Goal: Task Accomplishment & Management: Complete application form

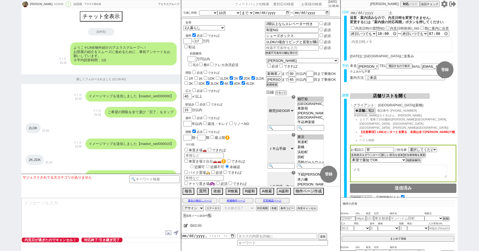
select select "[DATE]"
select select "10"
select select "37"
select select "1"
select select "75"
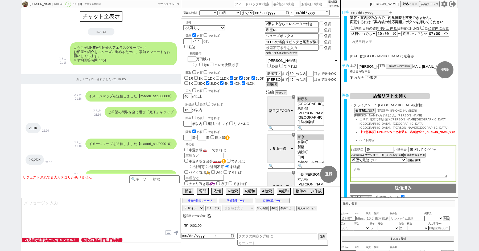
select select "14"
select select "818"
select select "62"
select select "60"
select select "23"
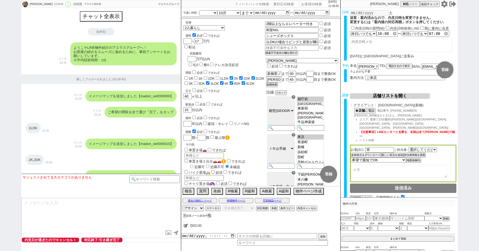
select select "730"
select select "64"
select select "70"
select select "[DATE]"
select select "71"
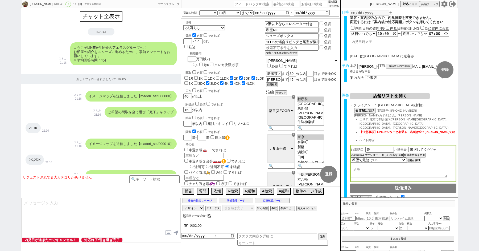
select select "59"
select select "63"
select select "65"
select select "1583"
select select "67"
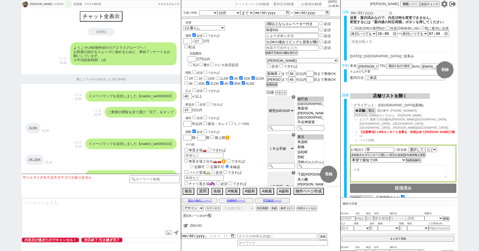
select select "69"
select select "66"
select select "72"
select select "48"
select select "68"
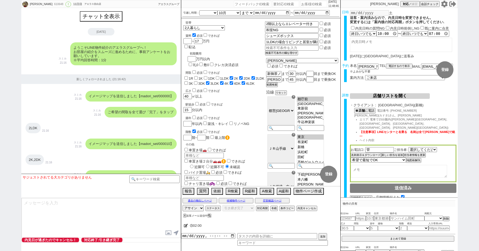
select select "1643"
select select "7"
select select "25"
select select "785"
select select "76"
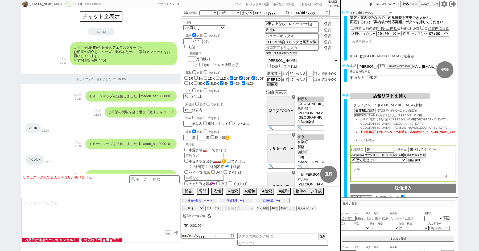
select select "33"
select select "12"
select select "29"
select select "27"
select select "11"
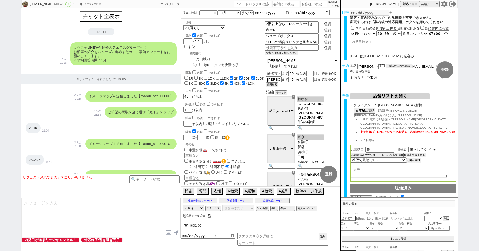
select select "44"
select select "56"
select select "35"
select select "38"
select select "61"
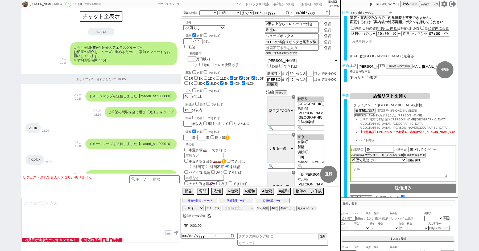
select select "100"
select select "6"
select select "2"
select select "1952"
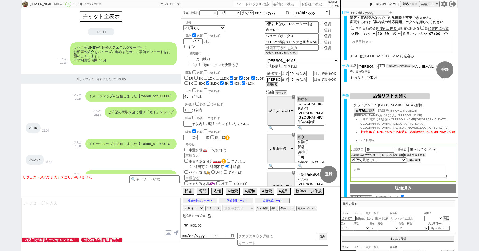
select select "5"
select select
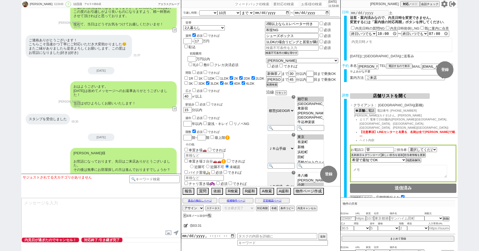
paste input "543336"
type input "543336"
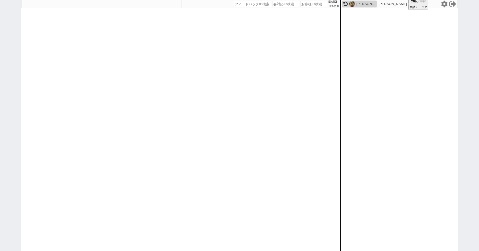
select select "300"
select select
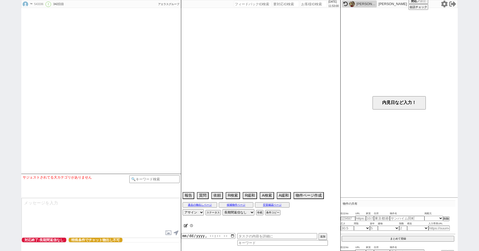
scroll to position [739, 0]
select select "[DATE]"
select select "10"
select select "35"
select select "4"
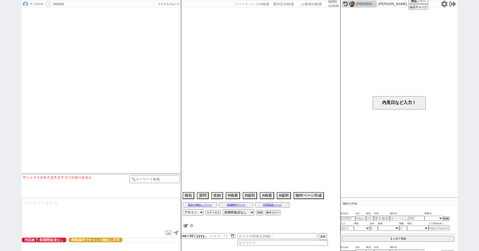
select select "7"
select select "8"
select select "23"
select select "817"
select select "13"
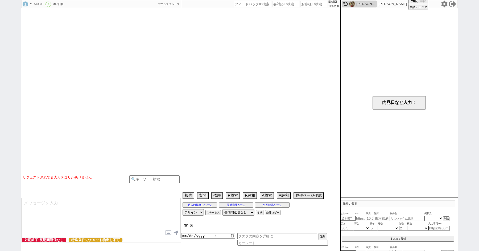
select select "11"
select select "397"
select select "63"
select select "1541"
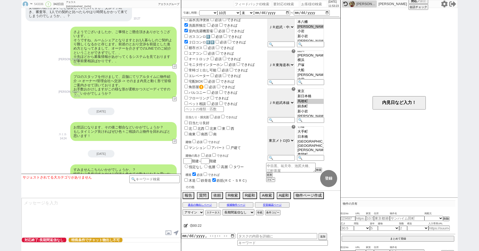
scroll to position [168, 0]
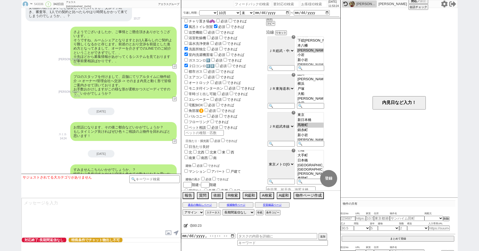
click at [295, 77] on div "☓" at bounding box center [293, 75] width 4 height 4
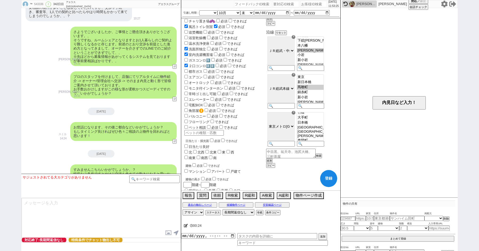
checkbox input "true"
checkbox input "false"
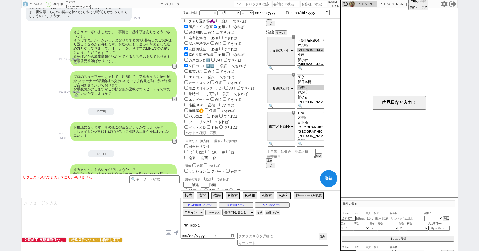
checkbox input "false"
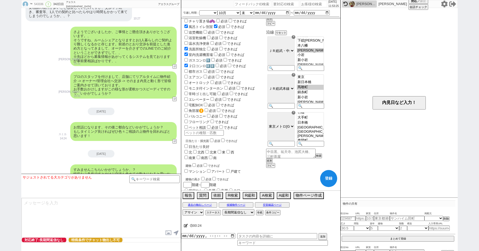
checkbox input "false"
select select "7"
select select "8"
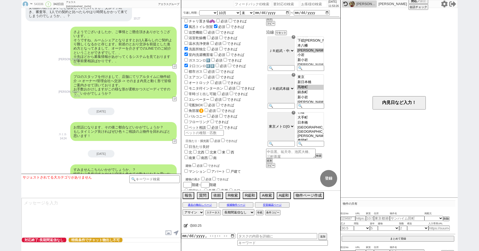
select select "23"
select select "817"
select select "11"
select select "397"
select select "63"
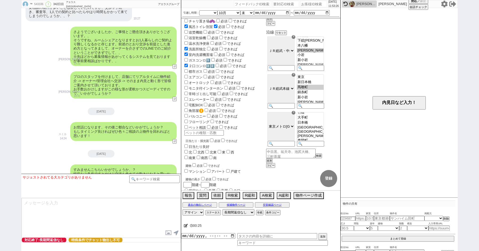
select select "1541"
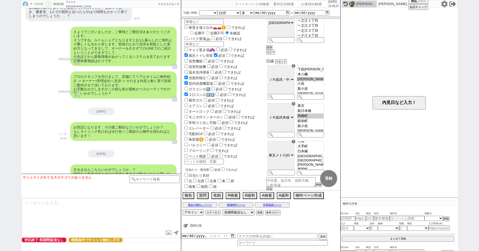
scroll to position [98, 0]
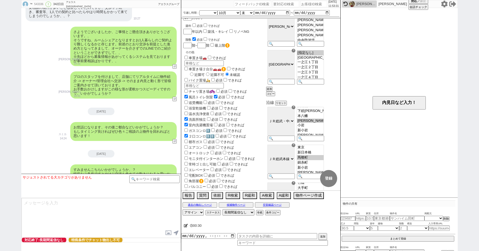
paste input "547224"
type input "547224"
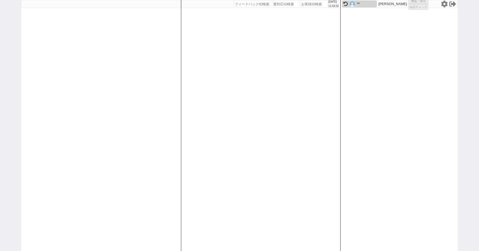
select select "100"
select select "1"
select select "2"
select select "5"
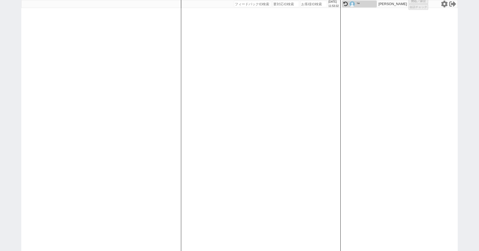
select select
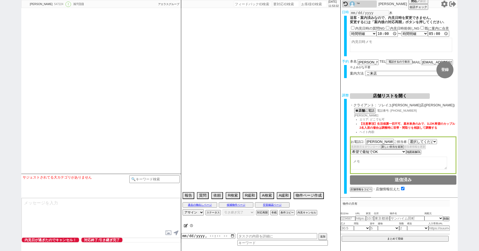
select select "1661"
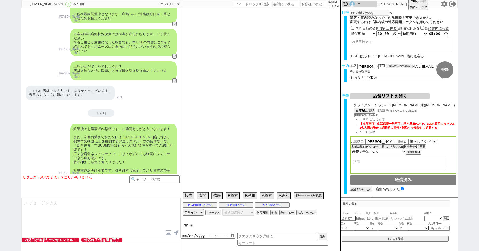
scroll to position [1272, 0]
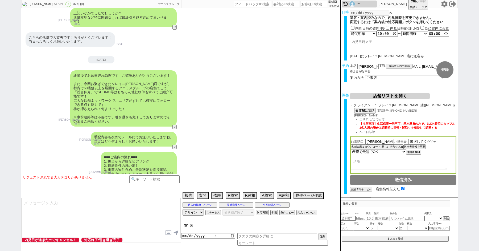
type textarea "549612（条件異なるので別判定）"
select select "[DATE]"
select select "11"
select select "34"
select select "0"
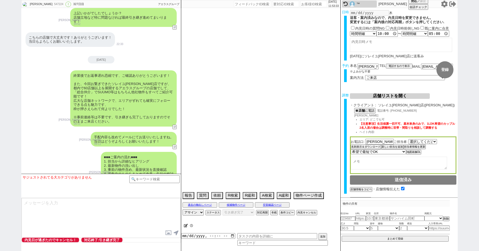
select select "2"
select select "3"
select select "4"
select select "5"
select select "6"
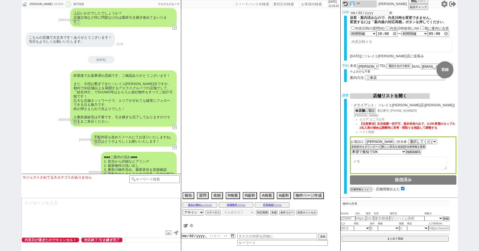
select select "7"
select select "8"
select select "9"
select select "10"
select select "11"
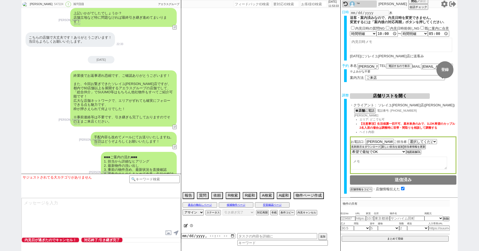
select select "12"
select select "13"
select select "14"
select select "15"
select select "16"
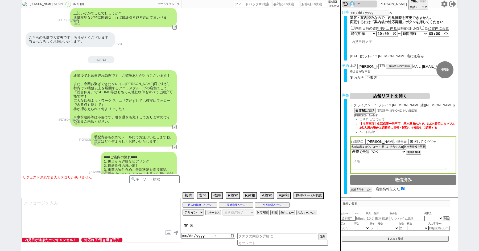
select select "17"
select select "18"
select select "19"
select select "20"
select select "21"
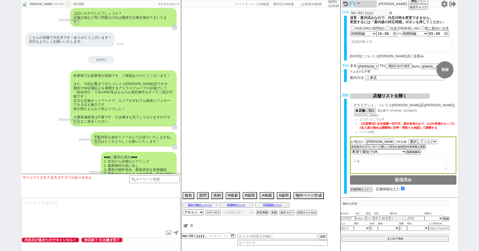
select select "22"
select select "23"
select select "24"
select select "25"
select select "26"
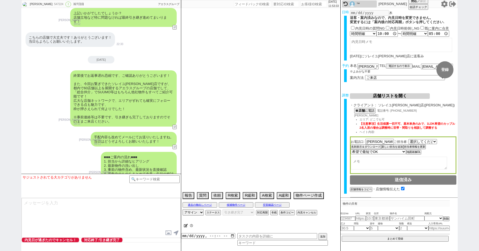
select select "27"
select select "28"
select select "29"
select select "30"
select select "31"
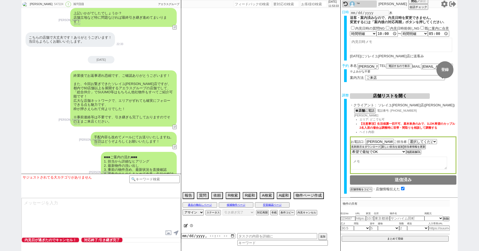
select select "32"
select select "33"
select select "34"
select select "35"
select select "36"
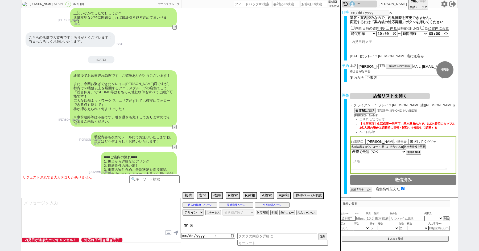
select select "37"
select select "38"
select select "39"
select select "40"
select select "41"
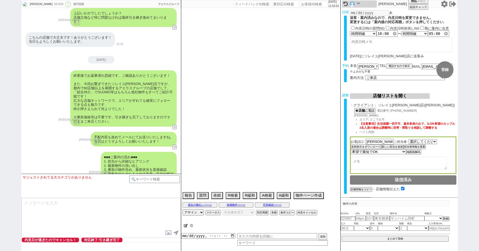
select select "42"
select select "43"
select select "45"
select select "46"
select select "47"
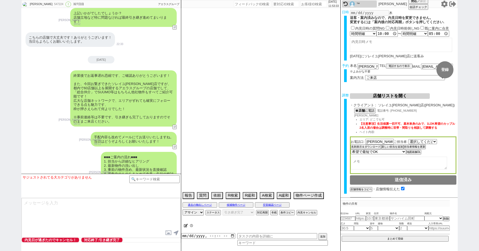
select select "48"
select select "49"
select select "50"
select select "23"
select select "730"
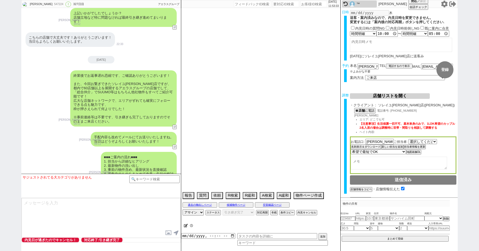
select select "57"
select select "9"
select select "332"
select select "13"
select select "18"
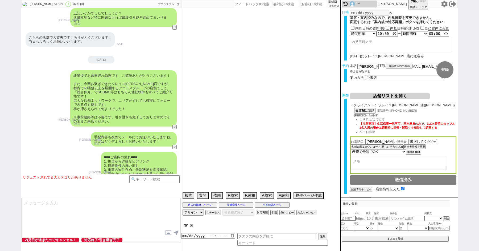
select select "10"
select select "374"
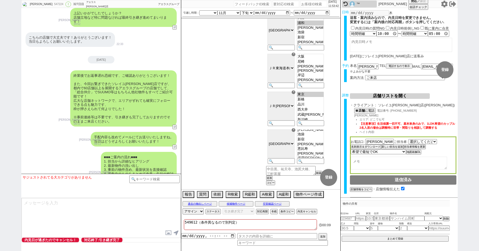
scroll to position [0, 0]
click at [295, 55] on div "☓" at bounding box center [293, 54] width 4 height 4
checkbox input "false"
checkbox input "true"
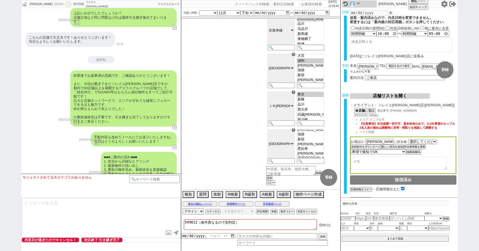
checkbox input "true"
checkbox input "false"
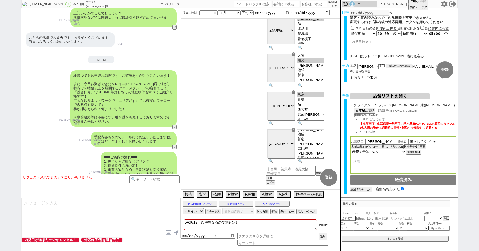
checkbox input "false"
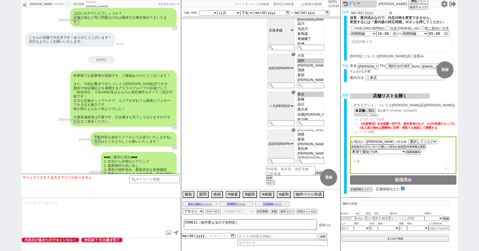
checkbox input "false"
checkbox input "true"
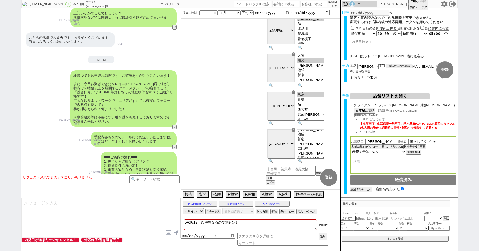
checkbox input "false"
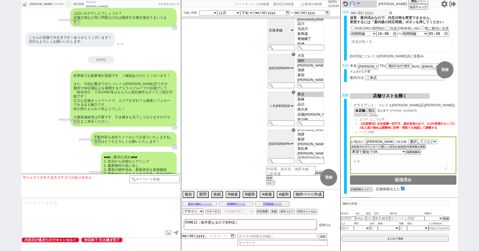
checkbox input "false"
checkbox input "true"
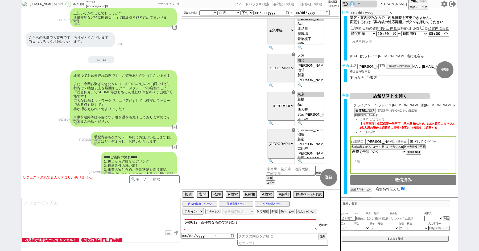
scroll to position [1272, 0]
select select "2"
select select "3"
select select "4"
select select "5"
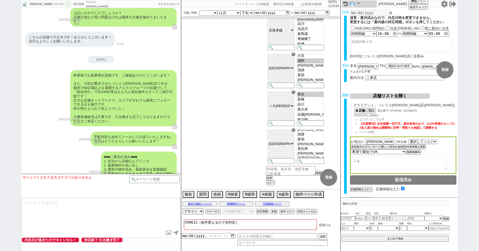
select select "6"
select select "7"
select select "8"
select select "9"
select select "10"
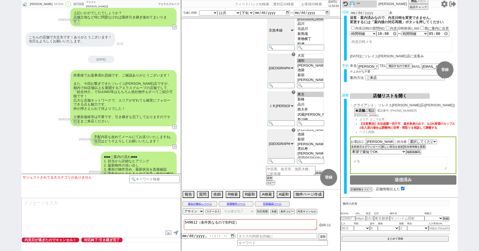
select select "11"
select select "12"
select select "13"
select select "14"
select select "15"
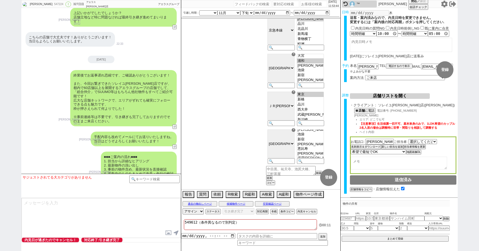
select select "16"
select select "17"
select select "18"
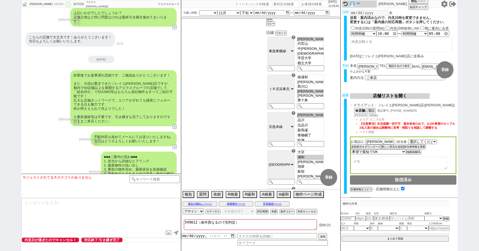
paste input "585425"
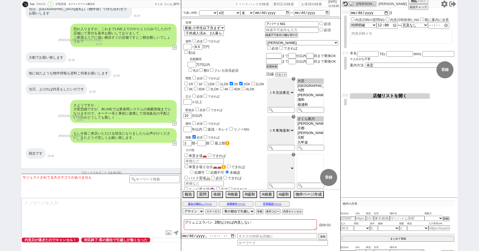
click at [295, 118] on div "☓" at bounding box center [293, 117] width 4 height 4
paste input "587191"
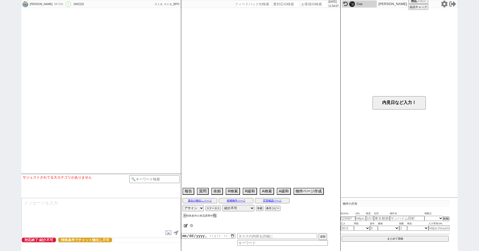
scroll to position [824, 0]
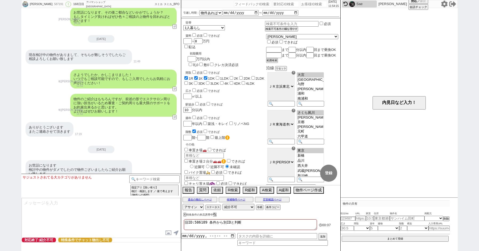
click at [295, 112] on div "☓" at bounding box center [293, 111] width 4 height 4
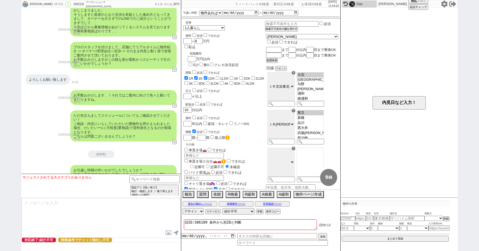
scroll to position [501, 0]
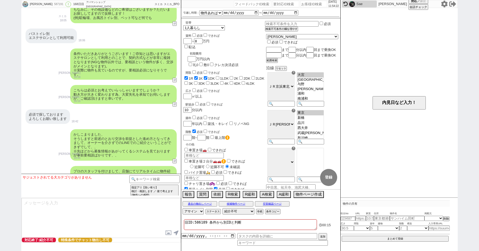
click at [116, 26] on div "バストイレ別 エステサロンとして利用可能 18:06" at bounding box center [101, 36] width 160 height 20
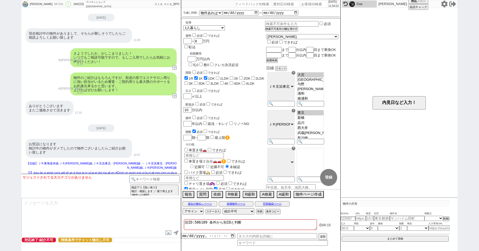
scroll to position [877, 0]
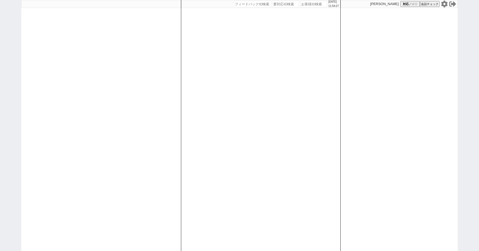
paste input "594025"
type input "594025"
select select "500"
select select
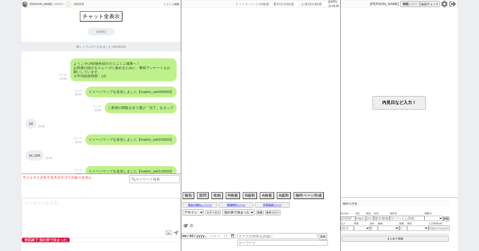
scroll to position [1229, 0]
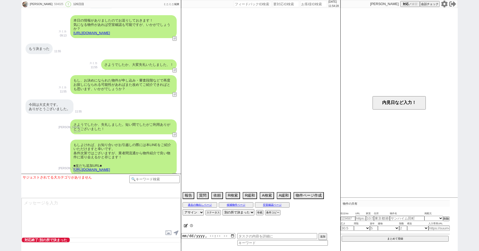
select select "15"
select select "0"
select select "813"
select select "29"
select select "23"
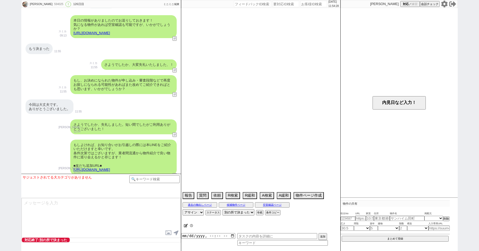
select select "19"
select select "15"
select select "25"
select select "17"
select select "14"
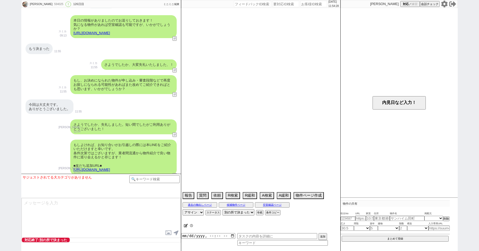
select select "7"
select select "13"
select select "24"
select select "12"
select select "11"
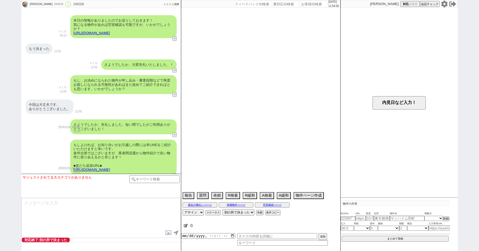
select select "16"
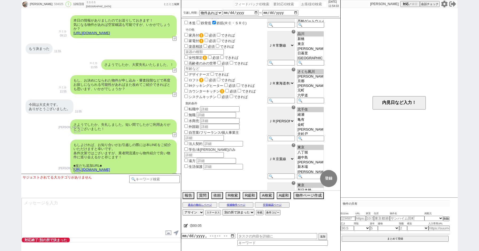
scroll to position [377, 0]
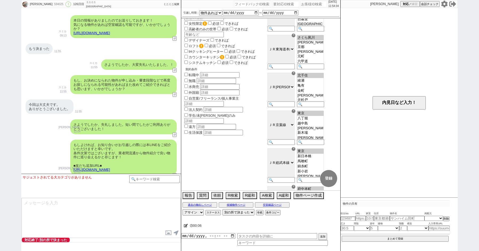
click at [295, 37] on div "☓" at bounding box center [293, 36] width 4 height 4
checkbox input "true"
checkbox input "false"
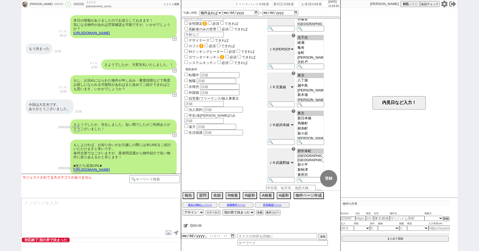
checkbox input "false"
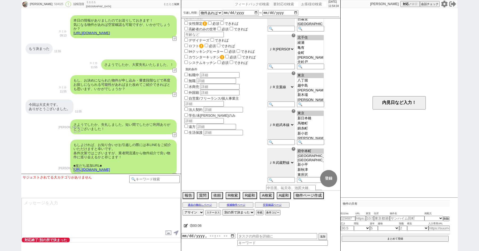
checkbox input "false"
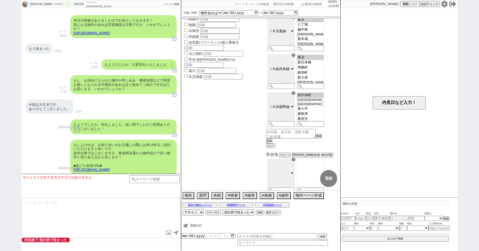
scroll to position [533, 0]
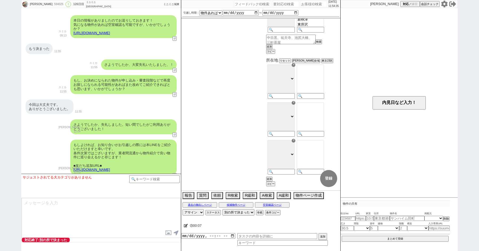
checkbox input "true"
checkbox input "false"
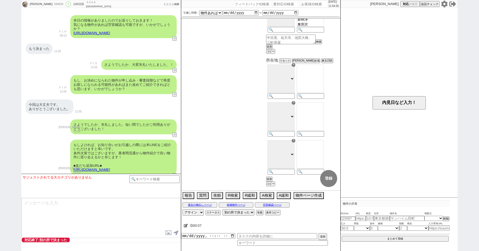
checkbox input "false"
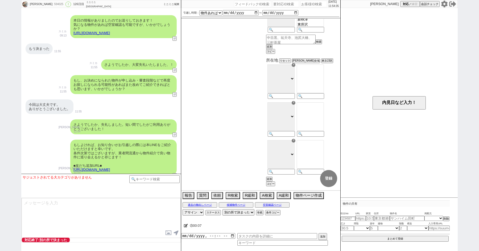
checkbox input "false"
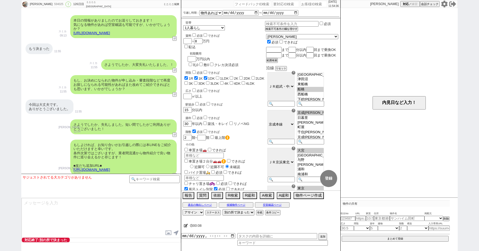
select select "813"
select select "29"
select select "23"
select select "19"
select select "15"
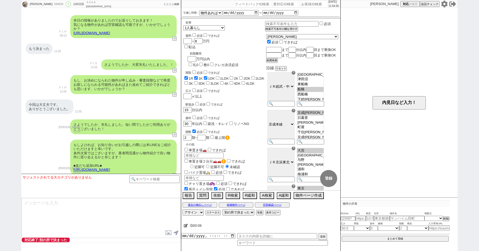
select select "25"
select select "17"
select select "14"
select select "7"
select select "24"
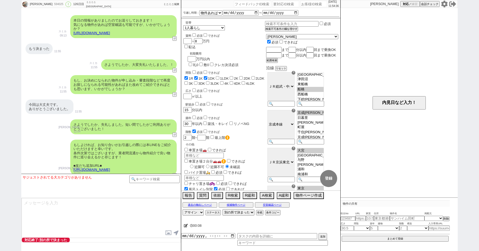
select select "12"
select select "11"
select select "16"
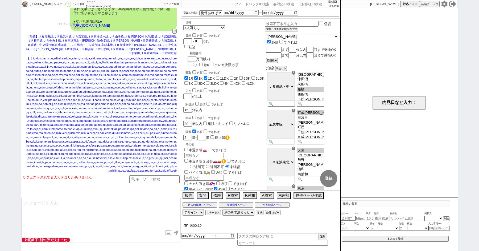
click at [89, 119] on div at bounding box center [101, 114] width 151 height 116
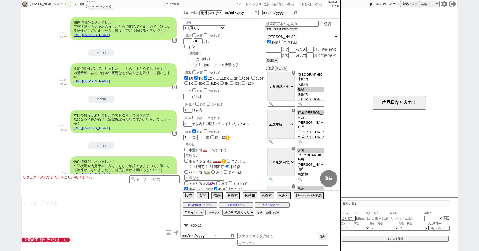
scroll to position [854, 0]
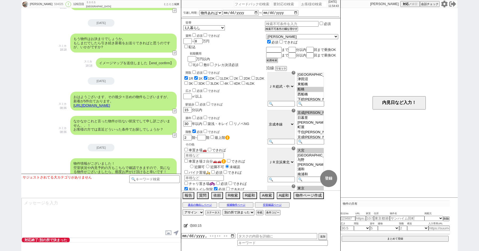
paste input "572842"
type input "572842"
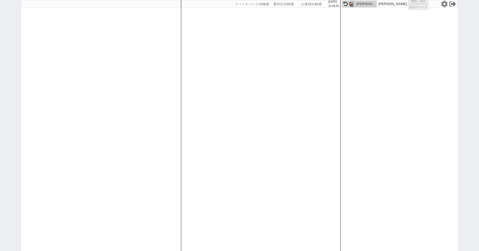
select select
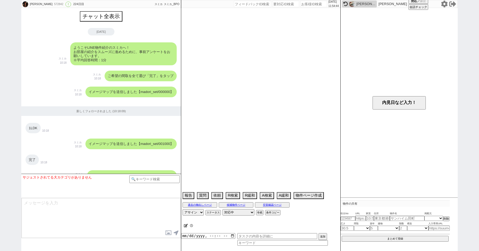
scroll to position [278, 0]
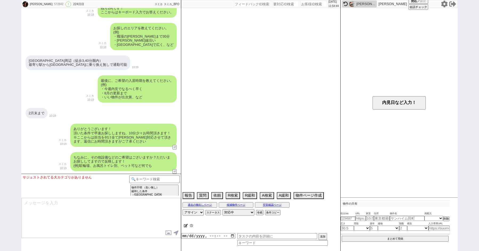
select select "[DATE]"
select select "2"
select select "37"
select select "0"
select select "23"
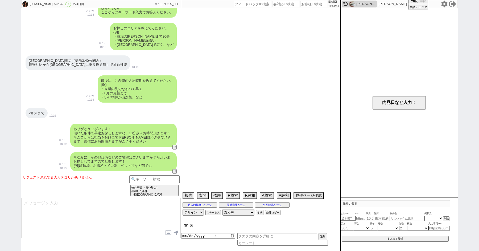
select select "742"
select select "60"
select select "1485"
select select "19"
select select "14"
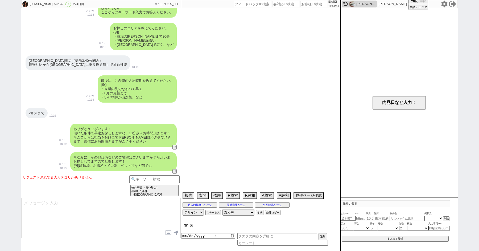
select select "7"
select select "208"
select select "13"
select select "5299"
select select "12"
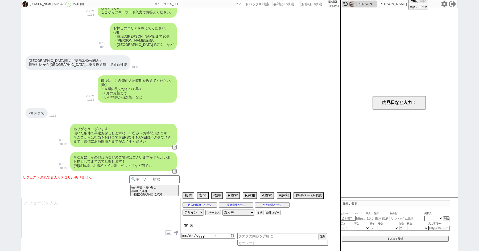
select select "18"
select select "11"
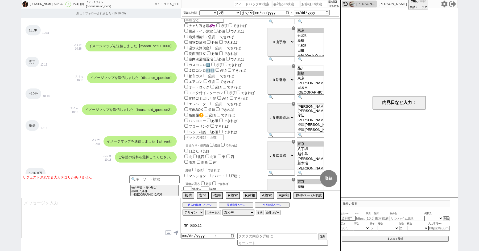
scroll to position [68, 0]
click at [295, 106] on div "☓" at bounding box center [293, 104] width 4 height 4
checkbox input "false"
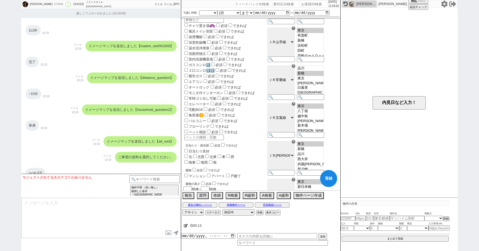
checkbox input "true"
checkbox input "false"
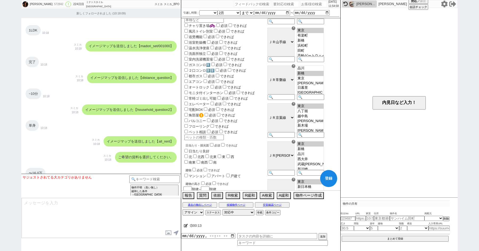
checkbox input "false"
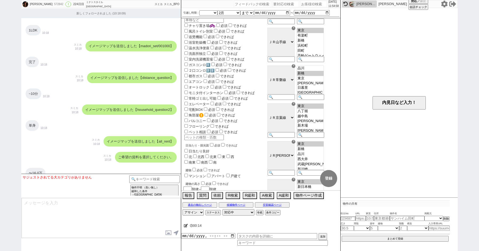
scroll to position [278, 0]
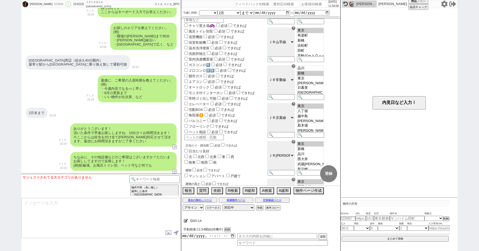
select select "23"
select select "742"
select select "60"
select select "1485"
select select "19"
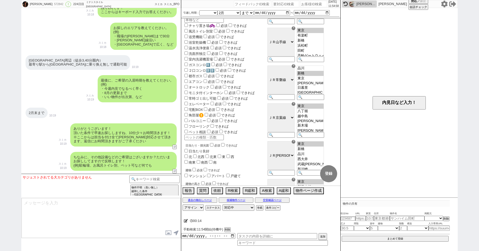
select select "14"
select select "7"
select select "208"
select select "12"
select select "18"
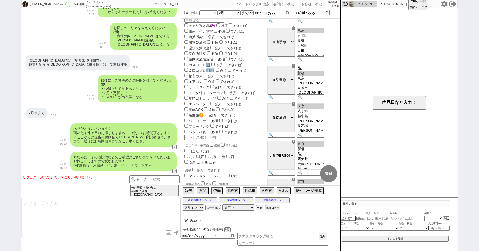
select select "11"
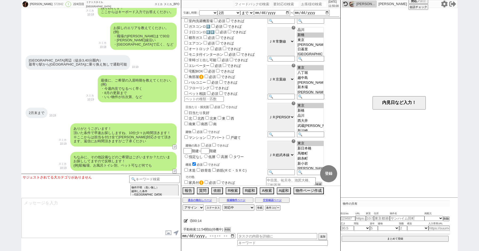
scroll to position [0, 0]
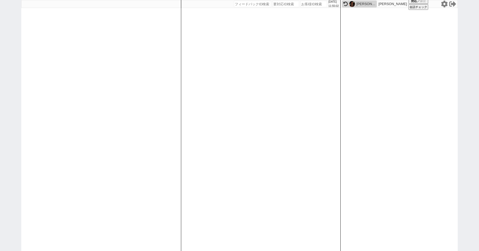
click at [357, 5] on div "竹村 育真" at bounding box center [365, 4] width 19 height 4
select select
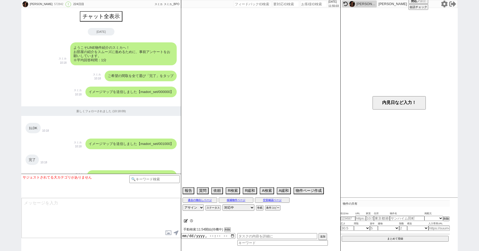
scroll to position [278, 0]
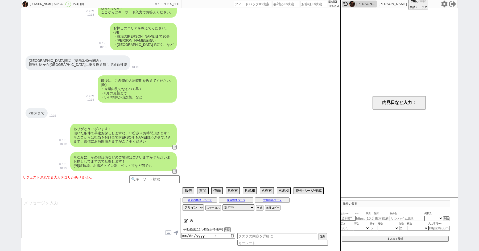
select select "[DATE]"
select select "2"
select select "37"
select select "0"
select select "23"
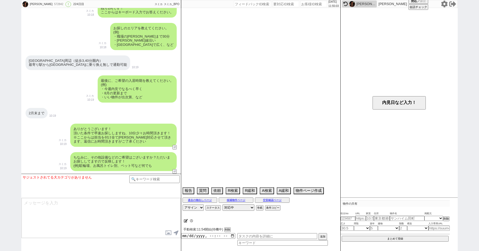
select select "742"
select select "60"
select select "1485"
select select "19"
select select "14"
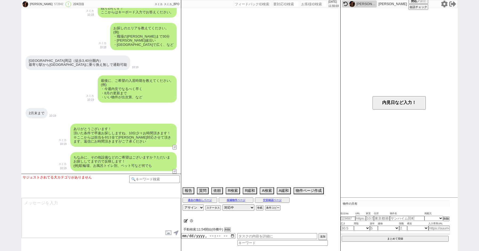
select select "7"
select select "208"
select select "12"
select select "18"
select select "11"
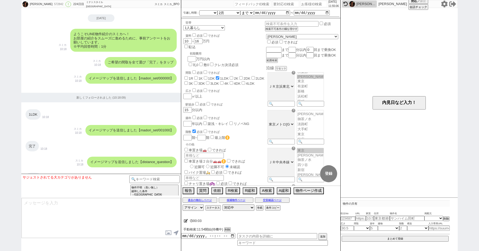
scroll to position [0, 0]
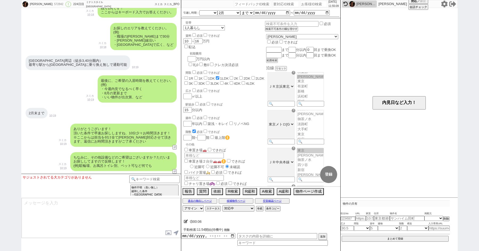
click at [229, 229] on button "削除" at bounding box center [226, 230] width 5 height 4
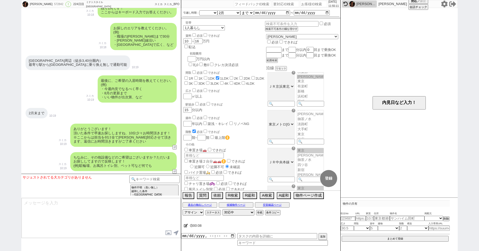
click at [46, 137] on div "ありがとうございます！ 頂いた条件で早速お探ししますね、10分少々お時間頂きます！ ※ここからは担当を付け全て有人対応させて頂きます、返信にお時間頂きますがご…" at bounding box center [101, 135] width 160 height 28
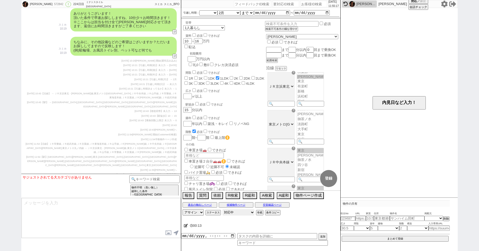
click at [230, 212] on select "対応中 引き継ぎ完了 ブロック 長期間返信なし 紹介不可 別の所で決まった 客の都合で引越しが無くなった 接客開始後に冬眠" at bounding box center [238, 212] width 32 height 6
select select "300"
click at [222, 209] on select "対応中 引き継ぎ完了 ブロック 長期間返信なし 紹介不可 別の所で決まった 客の都合で引越しが無くなった 接客開始後に冬眠" at bounding box center [238, 212] width 32 height 6
click at [185, 224] on icon at bounding box center [186, 224] width 4 height 3
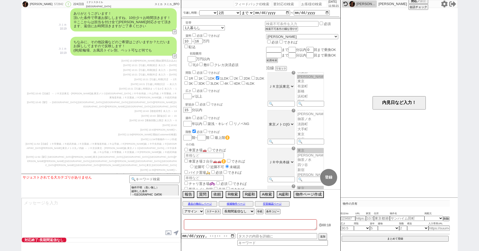
click at [194, 224] on textarea at bounding box center [250, 224] width 133 height 11
type textarea "え"
checkbox input "false"
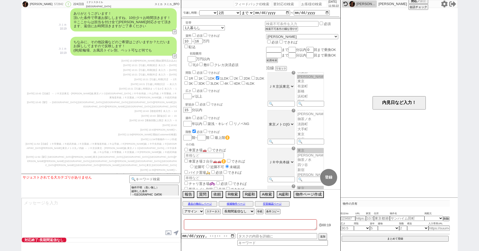
checkbox input "true"
checkbox input "false"
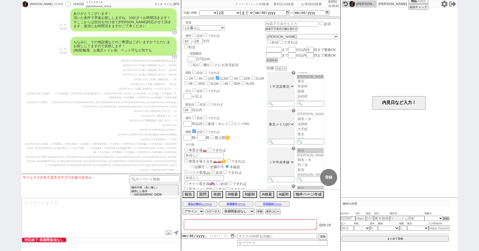
checkbox input "false"
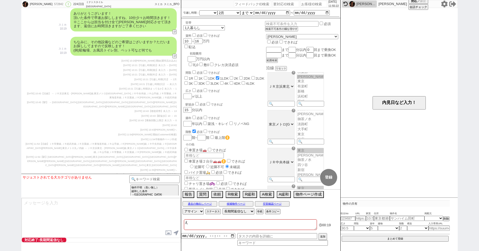
type textarea "えr"
checkbox input "false"
checkbox input "true"
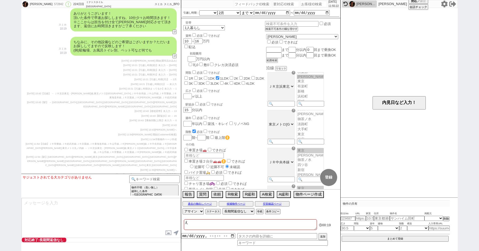
checkbox input "false"
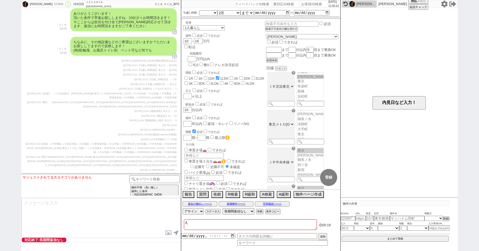
checkbox input "false"
type textarea "えり"
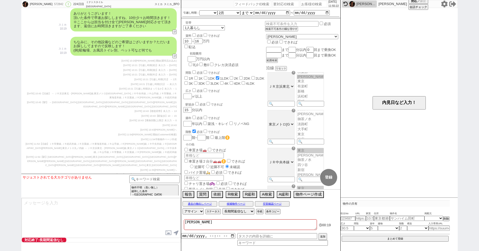
checkbox input "false"
checkbox input "true"
checkbox input "false"
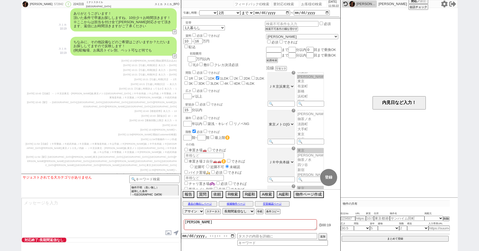
checkbox input "false"
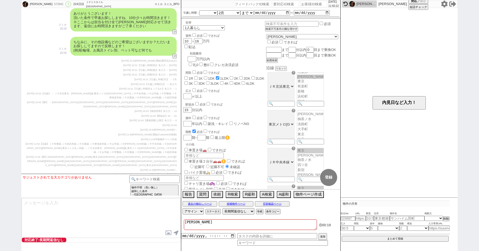
checkbox input "false"
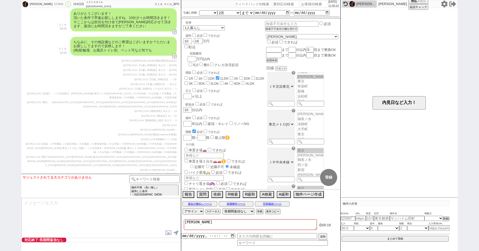
checkbox input "false"
checkbox input "true"
checkbox input "false"
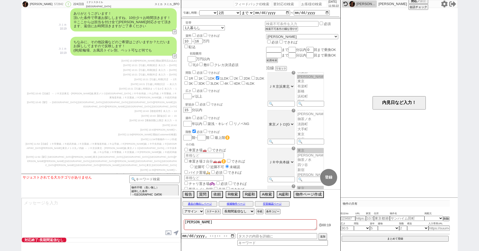
checkbox input "false"
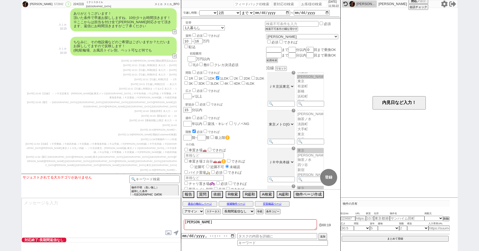
checkbox input "false"
type textarea "えりあ"
checkbox input "false"
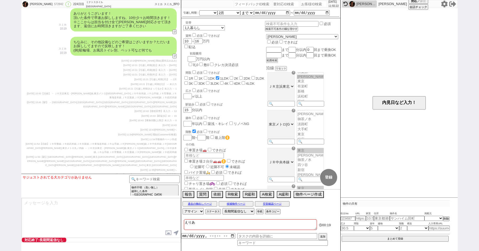
checkbox input "true"
checkbox input "false"
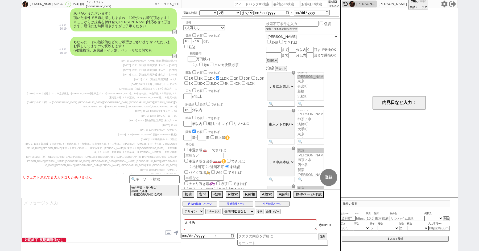
checkbox input "false"
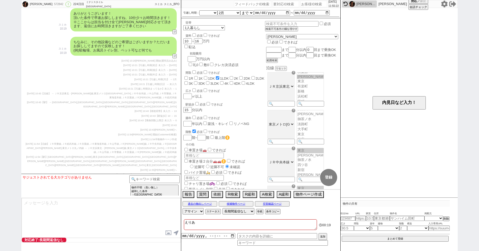
type textarea "えり"
checkbox input "false"
checkbox input "true"
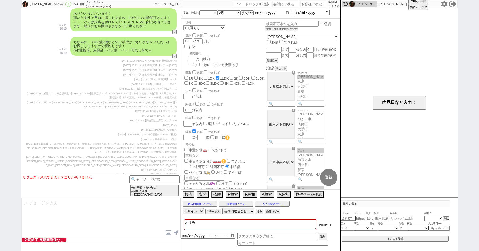
checkbox input "false"
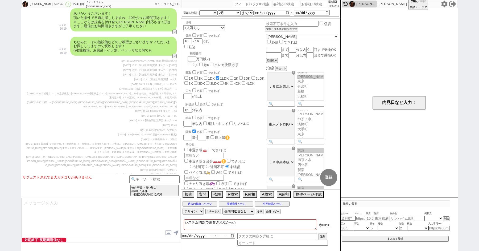
click at [89, 144] on span "【沿線】ＪＲ常磐線,ＪＲ総武本線,ＪＲ京葉線,ＪＲ東海道本線,ＪＲ山手線,ＪＲ横須賀線,ＪＲ中央本線,ＪＲ京浜東北・根岸線,東京メトロ丸ノ内線 → ＪＲ京浜東…" at bounding box center [102, 147] width 150 height 11
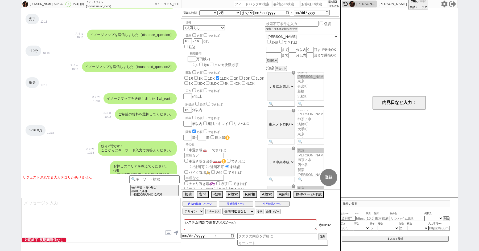
scroll to position [115, 0]
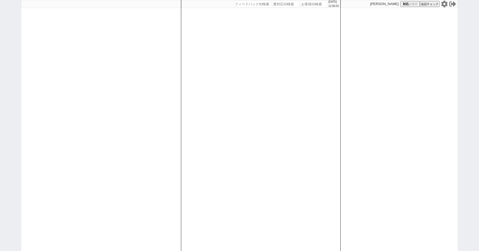
click at [27, 114] on div at bounding box center [101, 125] width 160 height 251
paste input "604447"
type input "604447"
select select
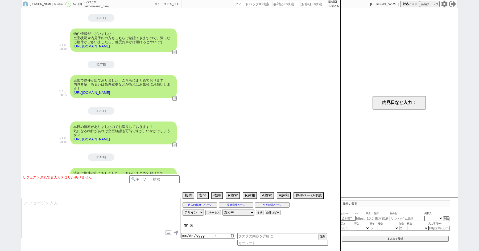
select select "[DATE]"
select select "8"
select select "37"
select select "0"
select select "813"
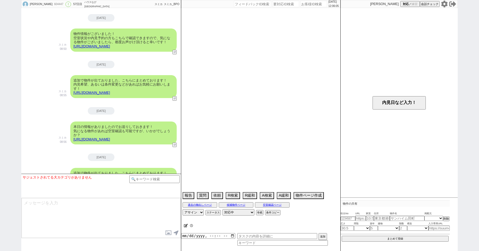
select select "23"
select select "728"
select select "62"
select select "14"
select select "27"
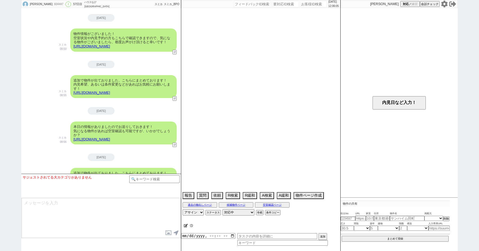
select select "75"
select select "60"
select select "63"
select select "71"
select select "70"
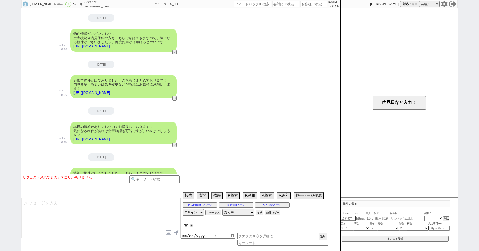
select select "[DATE]"
select select "72"
select select "67"
select select "59"
select select "64"
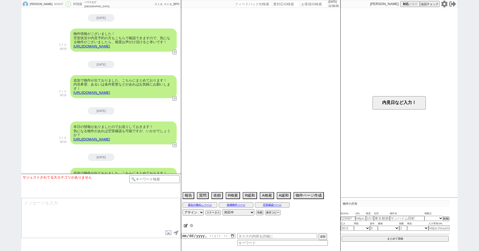
select select "65"
select select "[DATE]"
select select "69"
select select "33"
select select "66"
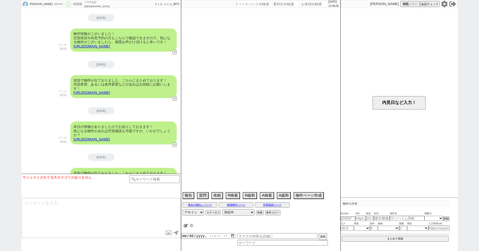
select select "25"
select select "3117"
select select "29"
select select "68"
select select "[DATE]"
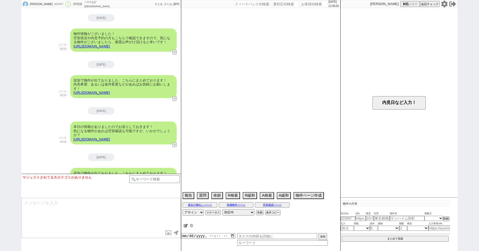
select select "7"
select select "12"
select select "76"
select select "11"
select select "74"
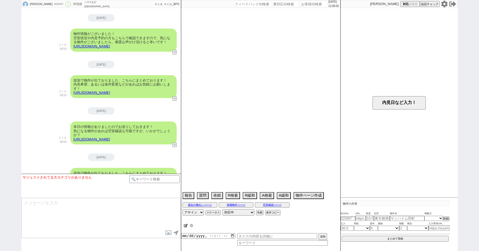
select select "57"
select select "34"
select select "44"
select select "24"
select select "77"
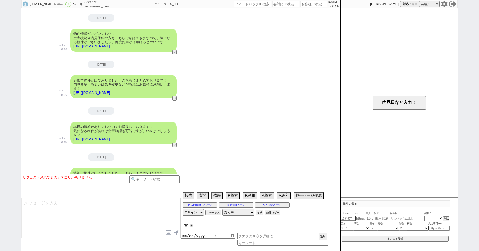
select select "30"
select select "48"
select select "54"
select select "52"
select select "61"
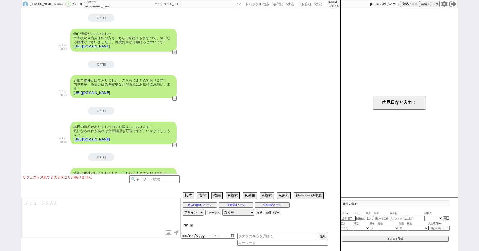
select select "73"
select select "[DATE]"
select select "38"
select select "35"
select select "31"
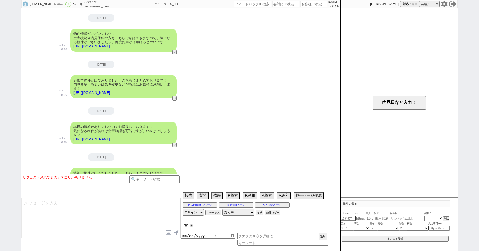
select select "931"
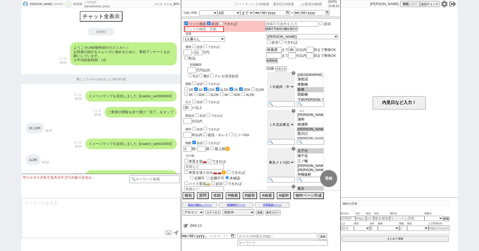
click at [10, 120] on div "斎藤 604447 ! 0 57日目 ハウスなび北千住店 冬眠中 自社客 スミカ スミカ_BPO チャット全表示 2025-07-04 ようこそLINE物件紹…" at bounding box center [239, 125] width 479 height 251
paste input "604449"
type input "604449"
select select "300"
select select "2"
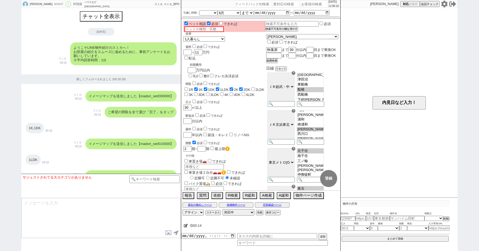
select select
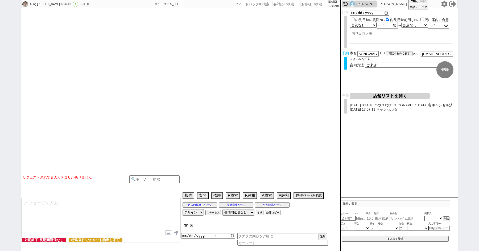
type textarea "いい部屋秋葉原店NG、他の満たす秋葉原店が無いため別店舗取りします"
select select "[DATE]"
select select "8"
select select "35"
select select "1"
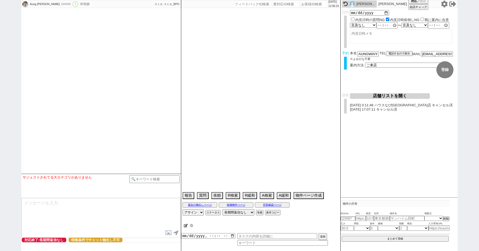
select select "65"
select select "[DATE]"
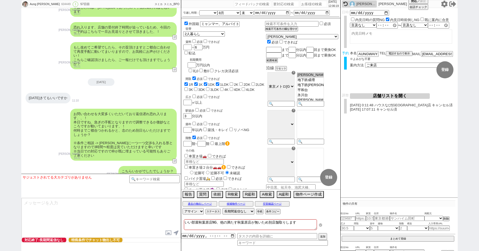
scroll to position [81, 0]
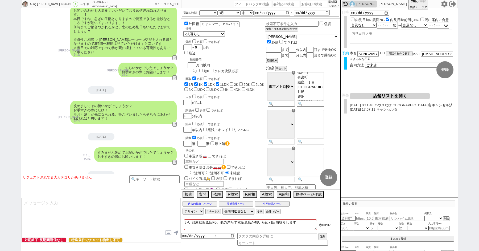
paste input "605018"
type input "605018"
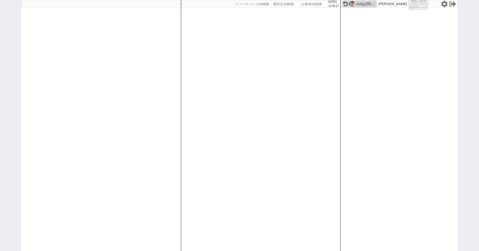
select select "300"
select select
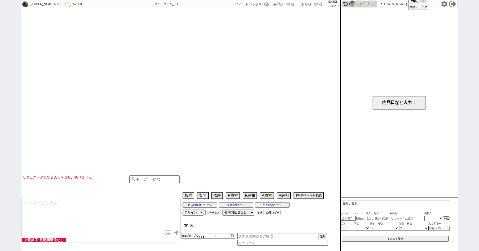
select select "1"
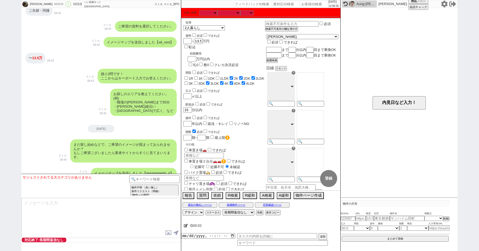
scroll to position [84, 0]
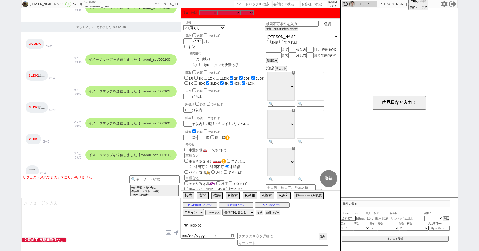
paste input "605461"
type input "605461"
select select
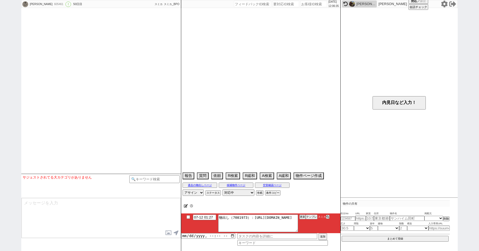
scroll to position [774, 0]
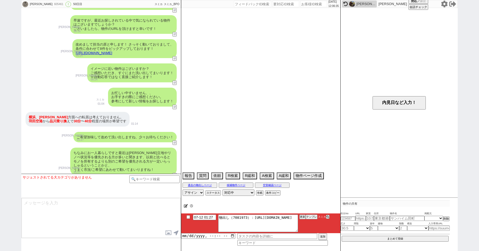
select select "15"
select select "0"
select select "23"
select select "731"
select select "14"
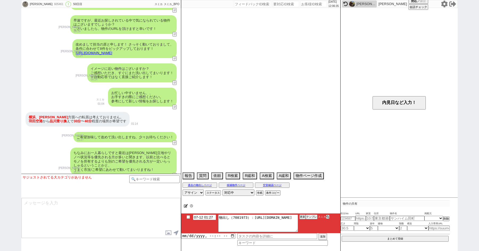
select select "7"
select select "9"
select select "332"
select select "69"
select select "10"
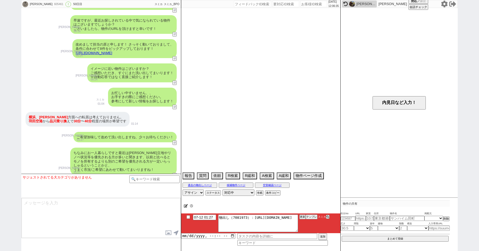
select select "374"
select select "62"
select select "59"
select select "75"
select select "[DATE]"
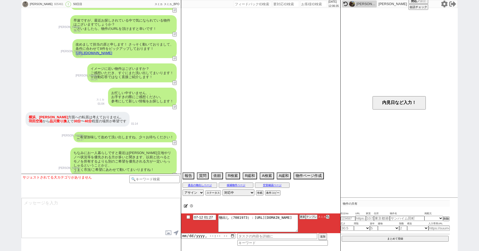
select select "64"
select select "1557"
select select "60"
select select "70"
select select "1686"
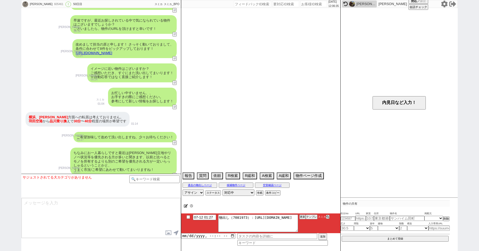
select select "71"
select select "66"
select select "67"
select select "27"
select select "73"
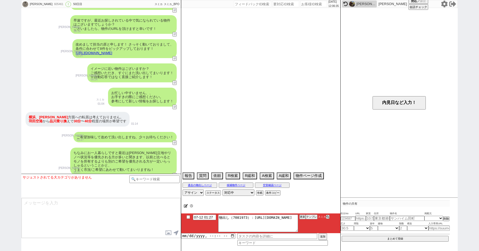
select select "1756"
select select "38"
select select "11"
select select "72"
select select "1739"
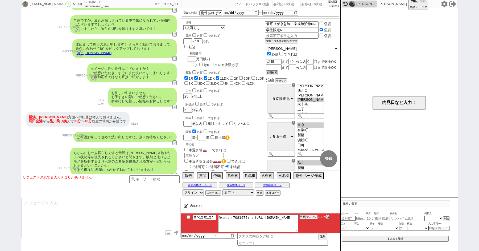
click at [308, 217] on button "テンプレ" at bounding box center [312, 217] width 12 height 4
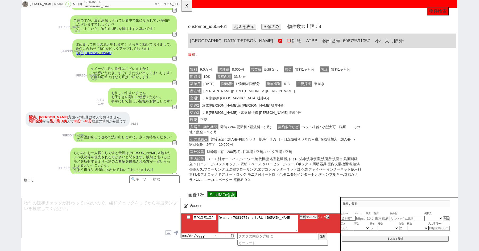
scroll to position [0, 0]
click at [185, 5] on button "☓" at bounding box center [186, 5] width 10 height 11
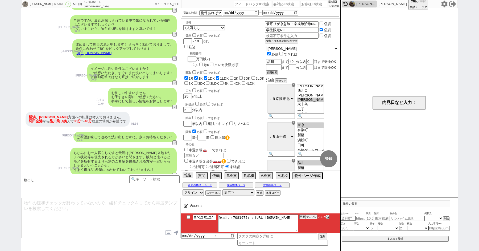
click at [189, 176] on button "報告" at bounding box center [187, 175] width 11 height 6
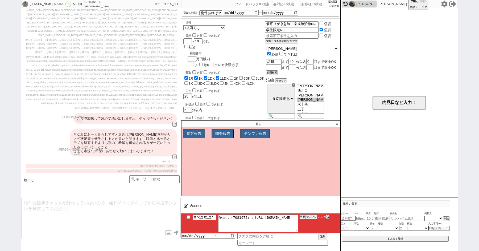
scroll to position [1871, 0]
click at [219, 136] on button "開発報告" at bounding box center [221, 134] width 21 height 8
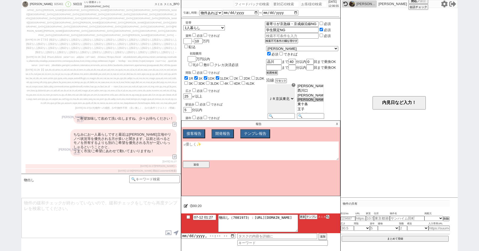
click at [218, 157] on textarea at bounding box center [261, 150] width 156 height 19
type textarea "接客されてない"
click at [196, 165] on button "送信" at bounding box center [196, 164] width 27 height 7
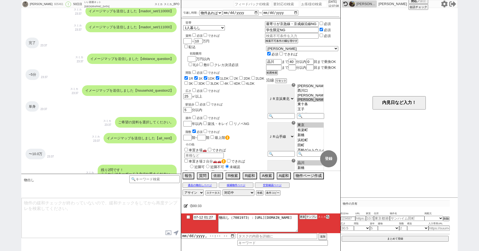
scroll to position [0, 0]
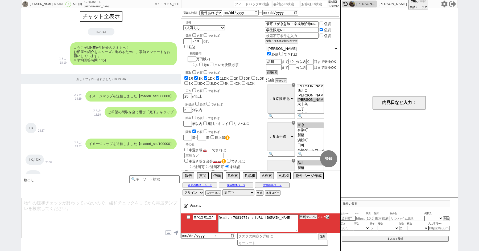
click at [16, 89] on div "日高沙樹 605461 ! 0 50日目 いい部屋ネット 秋葉原電気街口店 冬眠中 自社客 スミカ スミカ_BPO チャット全表示 2025-07-11 よう…" at bounding box center [239, 125] width 479 height 251
paste input "606219"
type input "606219"
select select
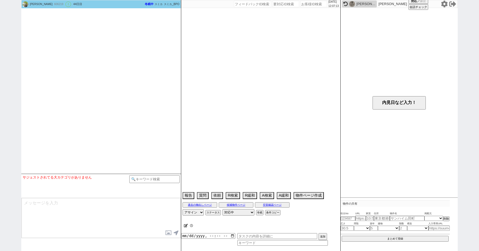
scroll to position [407, 0]
select select "[DATE]"
select select "11"
select select "35"
select select "0"
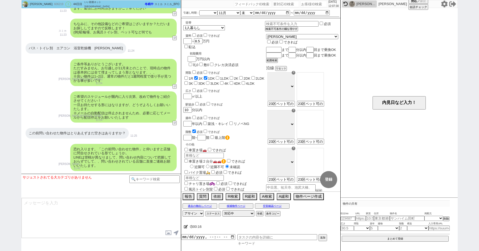
click at [249, 242] on input at bounding box center [282, 243] width 90 height 5
click at [221, 227] on div "00:18" at bounding box center [260, 225] width 159 height 11
click at [262, 212] on div "対応パス アサイン ステータス 対応中 引き継ぎ完了 ブロック 長期間返信なし 紹介不可 別の所で決まった 客の都合で引越しが無くなった 接客開始後に冬眠 対…" at bounding box center [260, 212] width 159 height 8
click at [259, 212] on button "冬眠" at bounding box center [259, 212] width 6 height 4
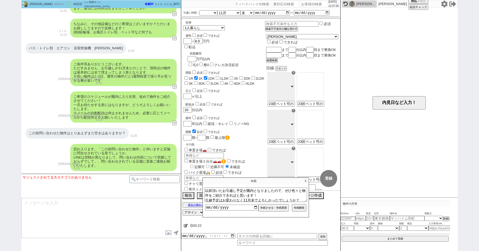
click at [306, 180] on p "X" at bounding box center [305, 180] width 6 height 6
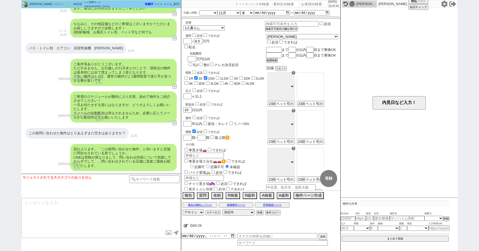
paste input "606476"
type input "606476"
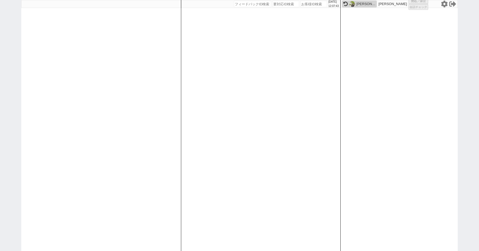
select select "300"
select select
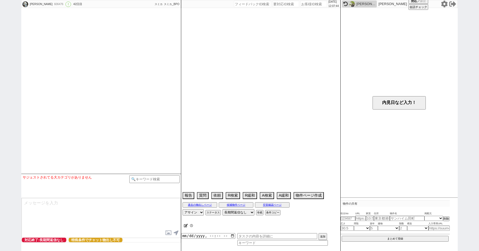
select select "[DATE]"
select select "8"
select select "36"
select select "4"
select select "8"
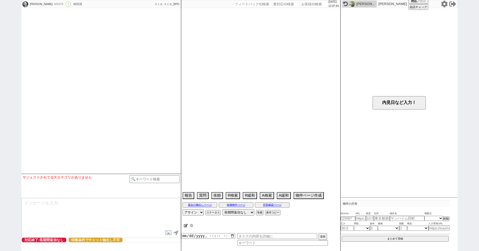
select select "14"
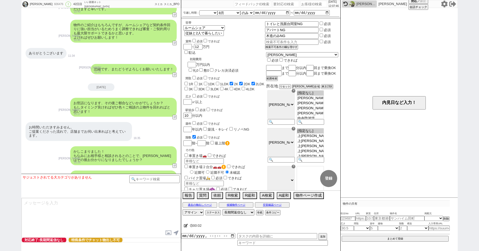
scroll to position [1033, 0]
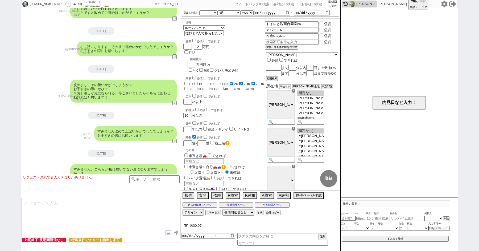
paste input "606765"
type input "606765"
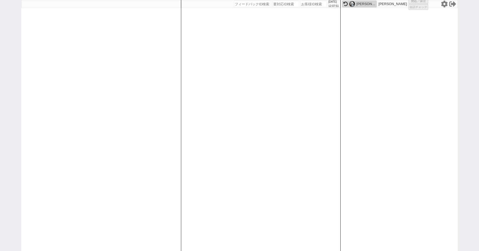
select select
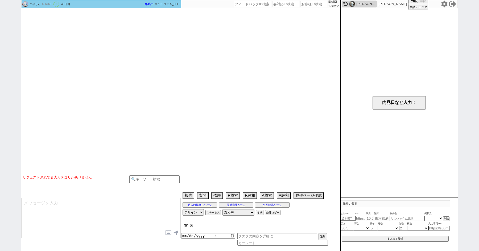
select select "[DATE]"
select select "10"
select select "36"
select select "1"
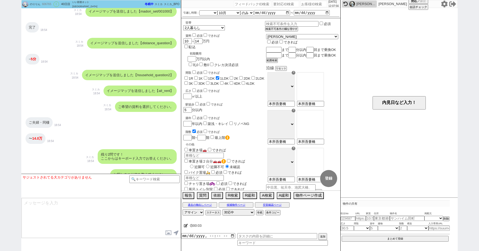
scroll to position [355, 0]
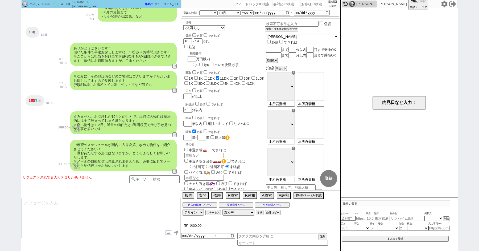
paste input "607332"
type input "607332"
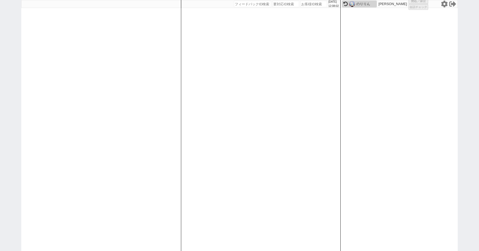
select select
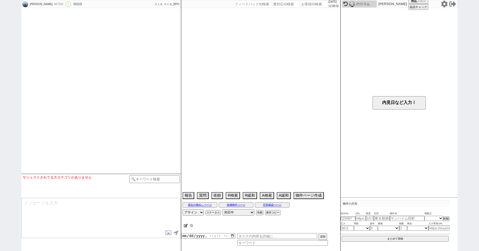
type textarea "これは極力いい部屋に戻す。世帯もどこかで詰める。いい部屋ネットのサイトしか見てない"
select select "[DATE]"
select select "8"
select select "36"
select select "1"
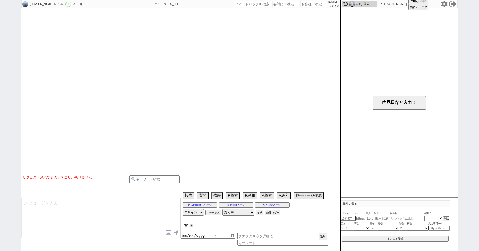
select select "62"
select select "1512"
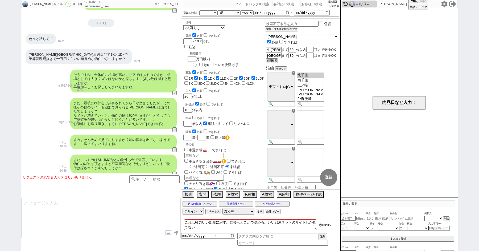
scroll to position [1744, 0]
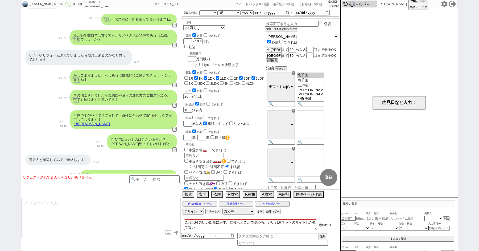
paste input "607332"
type input "607332"
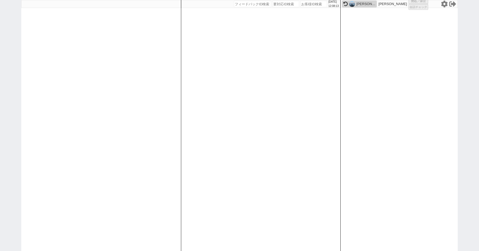
select select
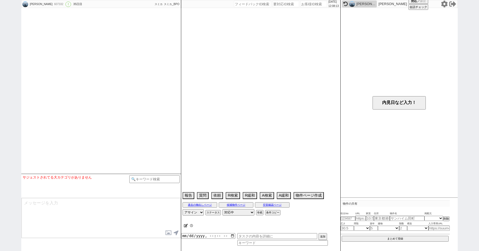
select select "[DATE]"
select select "8"
select select "36"
select select "1"
select select "62"
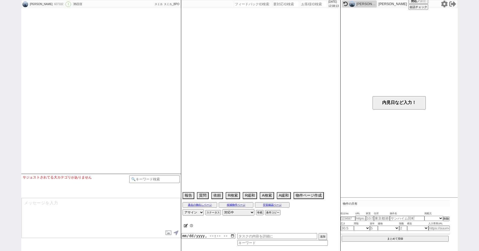
select select "1512"
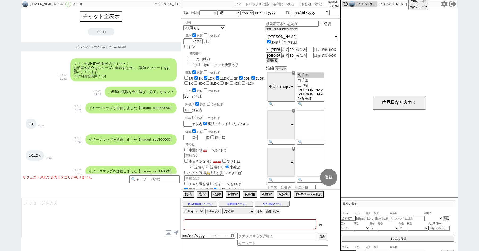
type textarea "これは極力いい部屋に戻す。世帯もどこかで詰める。いい部屋ネットのサイトしか見てない"
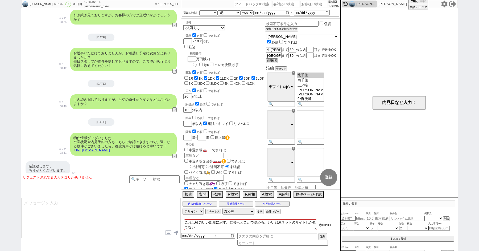
scroll to position [3307, 0]
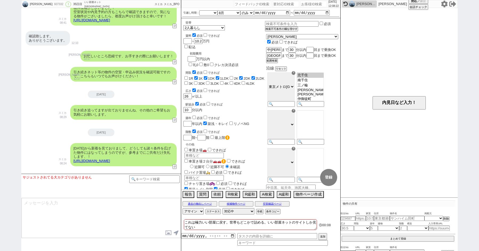
paste input "607446"
type input "607446"
select select
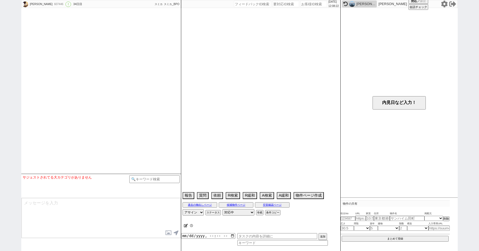
select select "[DATE]"
select select "9"
select select "33"
select select "0"
select select "65"
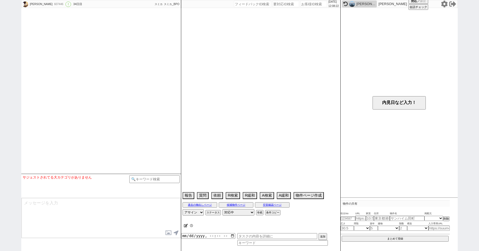
select select "1582"
select select "29"
select select "889"
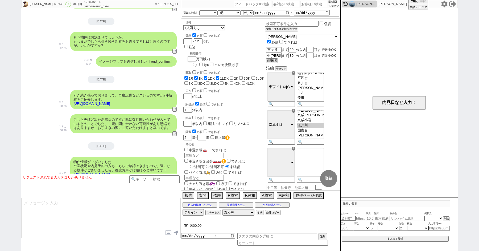
scroll to position [1847, 0]
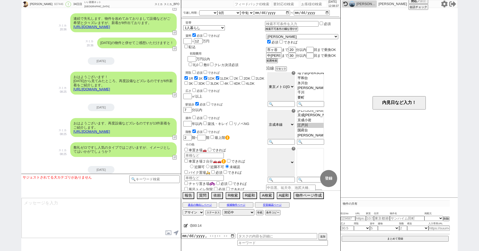
paste input "607503"
type input "607503"
select select "500"
select select
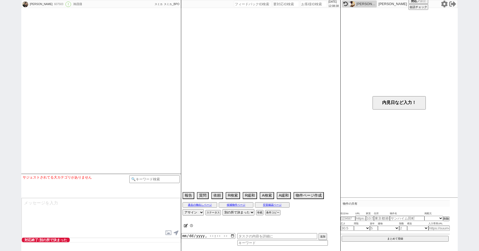
scroll to position [399, 0]
select select "0"
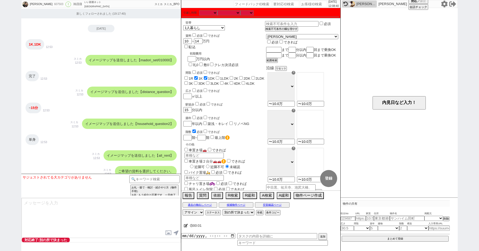
scroll to position [0, 0]
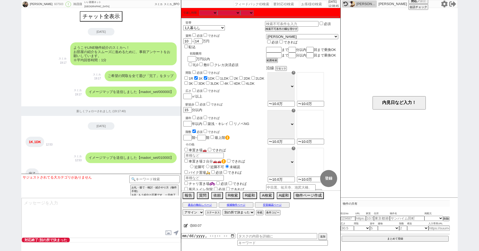
click at [10, 88] on div "東浦 小春 607503 ! 0 31日目 いい部屋ネット 秋葉原電気街口店 冬眠中 自社客 スミカ スミカ_BPO チャット全表示 2025-07-27 よ…" at bounding box center [239, 125] width 479 height 251
paste input "607547"
type input "607547"
select select
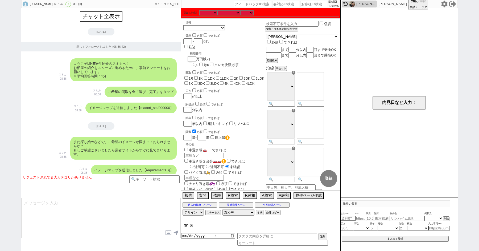
scroll to position [117, 0]
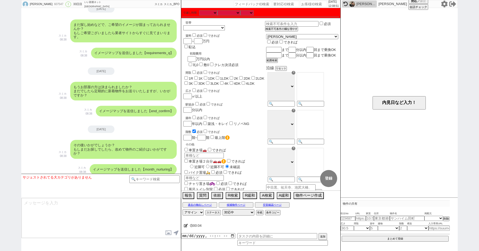
paste input "607654"
type input "607654"
select select "600"
select select
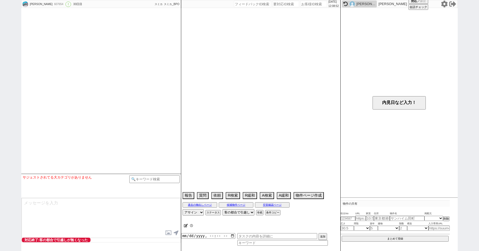
scroll to position [733, 0]
select select "15"
select select "0"
select select "23"
select select "739"
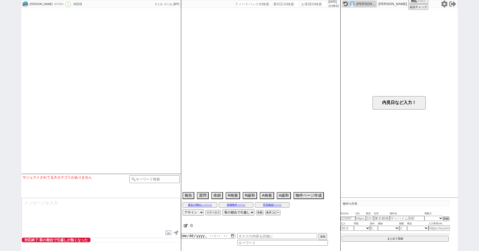
select select "59"
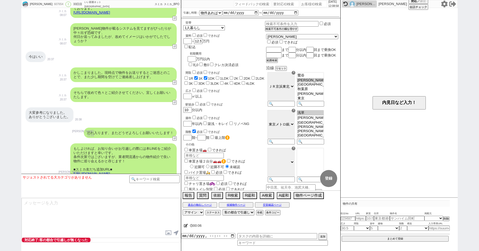
paste input "607686"
type input "607686"
select select
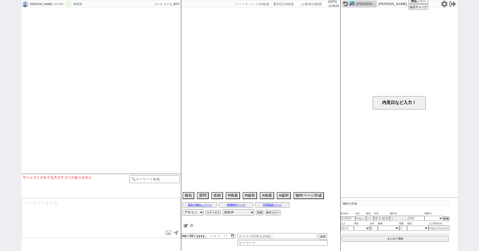
type textarea "オンボで今週内見希望"
select select "13"
select select "0"
select select "8"
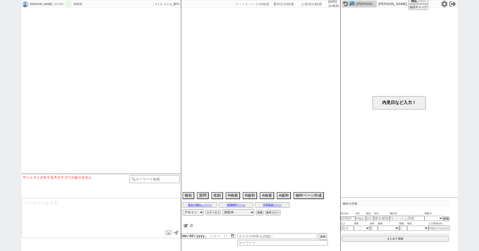
select select "21"
select select "23"
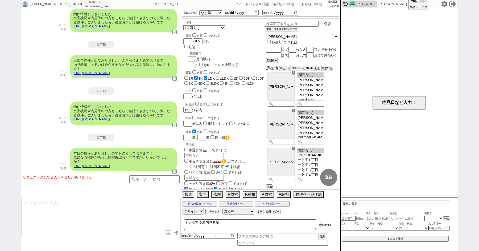
click at [6, 74] on div "麻生 茉里 607686 ! 0 32日目 いい部屋ネット 秋葉原電気街口店 冬眠中 自社客 スミカ スミカ_BPO チャット全表示 2025-07-29 よ…" at bounding box center [239, 125] width 479 height 251
paste input "607805"
type input "607805"
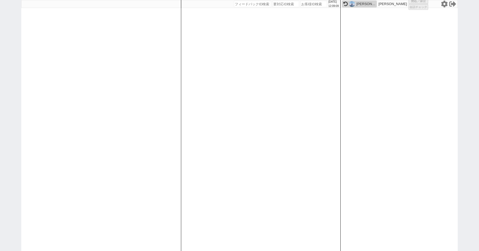
select select "200"
select select
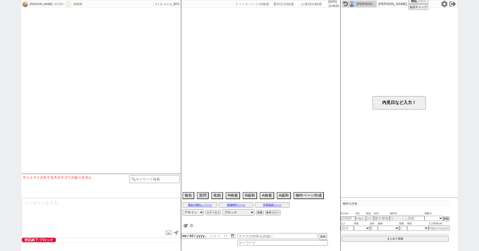
scroll to position [802, 0]
select select "[DATE]"
select select "9"
select select "32"
select select "0"
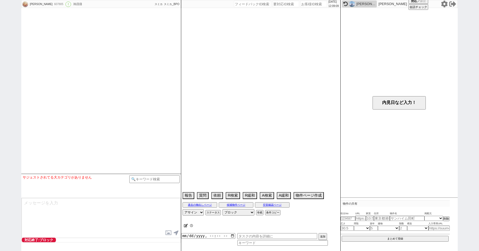
select select "70"
select select "1686"
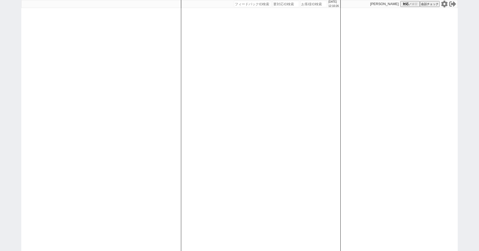
paste input "605114"
type input "605114"
select select
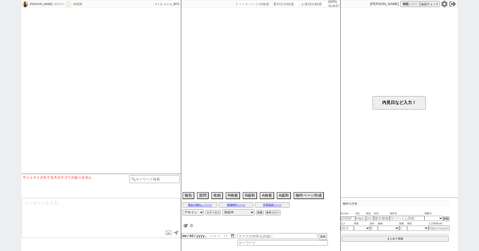
select select "15"
select select "0"
select select "12"
select select "118"
select select "2920"
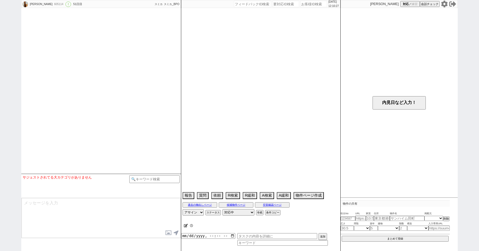
select select "24"
select select "778"
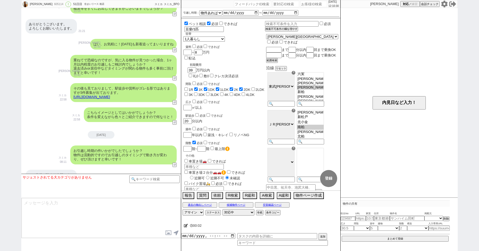
scroll to position [1251, 0]
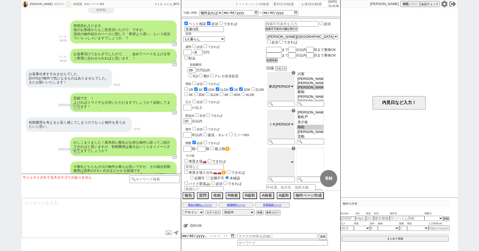
paste input "605235"
type input "605235"
select select
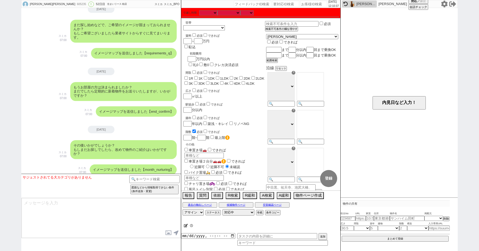
scroll to position [0, 0]
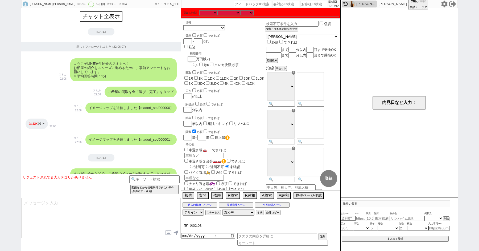
paste input "608235"
type input "608235"
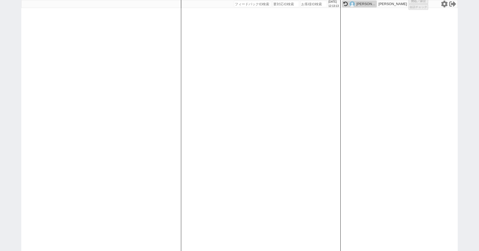
select select "2"
select select
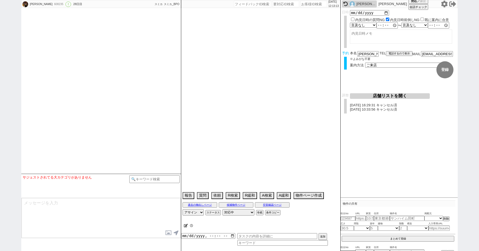
select select "[DATE]"
select select "10"
select select "37"
select select "1"
select select "14"
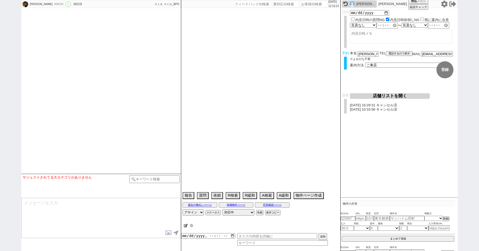
select select "13"
select select "453"
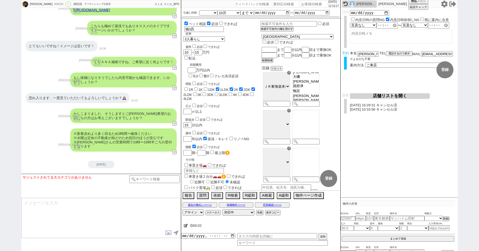
scroll to position [4452, 0]
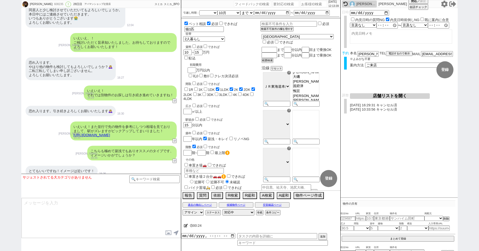
click at [5, 88] on div "[PERSON_NAME] 608235 ! 0 28日目 アパマンショップ辻堂店 冬眠中 自社客 スミカ スミカ_BPO チャット全表示 [DATE] 新し…" at bounding box center [239, 125] width 479 height 251
paste input "611157"
type input "611157"
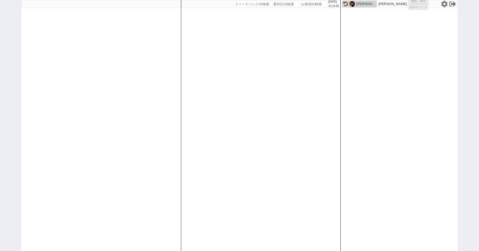
select select
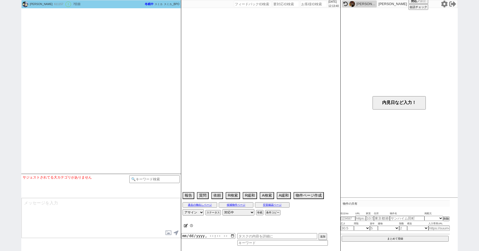
select select "17"
select select "0"
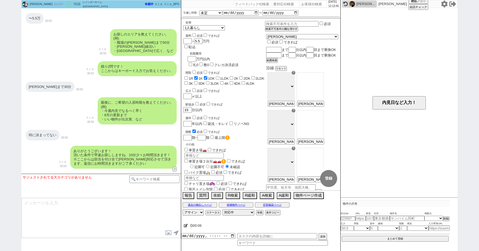
scroll to position [0, 0]
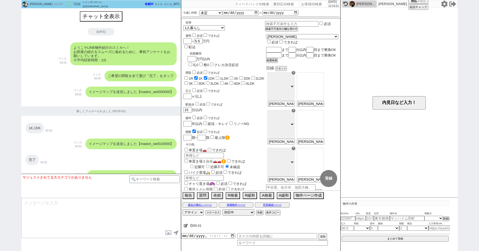
click at [10, 140] on div "[PERSON_NAME] 611157 ! 0 7日目 レインボーホーム 大宮店 冬眠中 自社客 スミカ スミカ_BPO チャット全表示 [DATE] よう…" at bounding box center [239, 125] width 479 height 251
paste input "608251"
type input "608251"
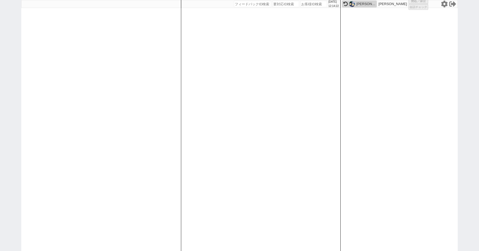
select select "100"
select select "1"
select select "2"
select select "5"
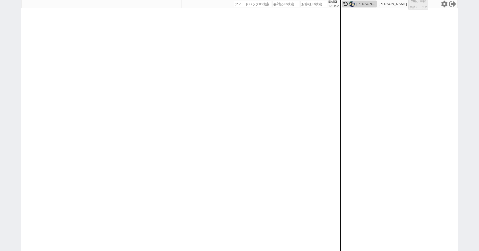
select select
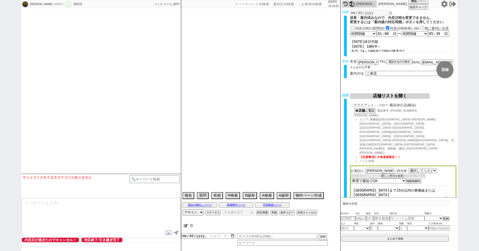
select select "[DATE]"
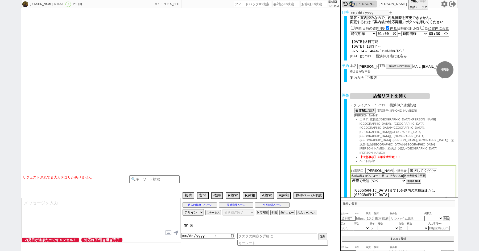
type textarea "他社で先行申込してる→キャンセル済み、他社なし"
select select "[DATE]"
select select "11"
select select "37"
select select "0"
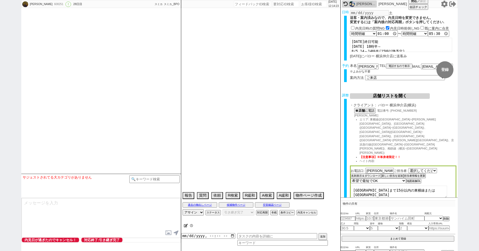
select select "14"
select select "23"
select select "755"
select select "[DATE]"
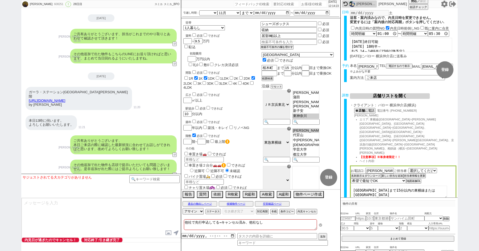
scroll to position [35, 0]
click at [137, 112] on div "本日13時に伺います。 よろしくお願いいたします。 11:21" at bounding box center [101, 122] width 160 height 20
paste input "611157"
type input "611157"
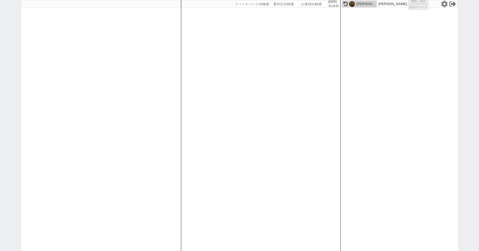
select select
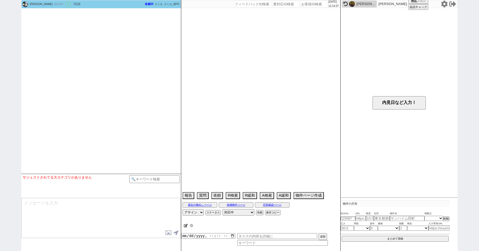
select select "17"
select select "0"
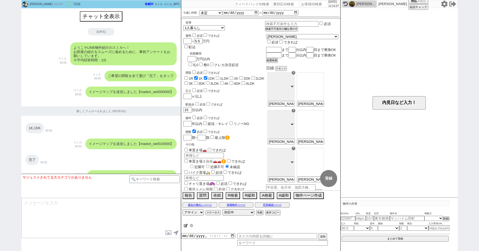
scroll to position [403, 0]
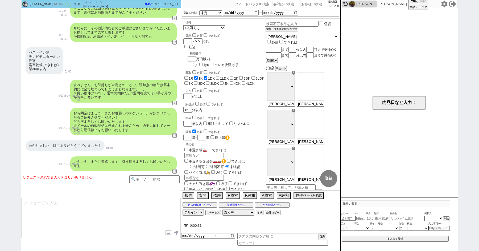
click at [7, 63] on div "[PERSON_NAME] 611157 ! 0 7日目 レインボーホーム 大宮店 冬眠中 自社客 スミカ スミカ_BPO チャット全表示 [DATE] よう…" at bounding box center [239, 125] width 479 height 251
paste input "604079"
type input "604079"
select select "400"
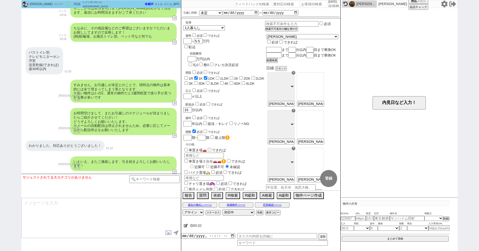
select select
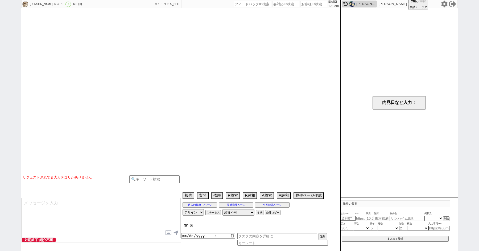
scroll to position [525, 0]
select select "4"
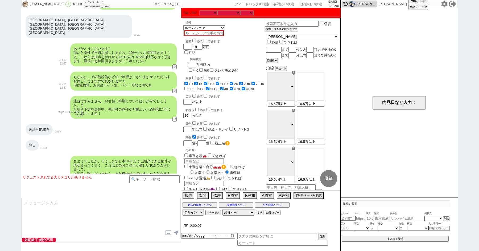
click at [9, 73] on div "[PERSON_NAME] 604079 ! 0 60日目 レインボーホーム [GEOGRAPHIC_DATA] 冬眠中 自社客 スミカ スミカ_BPO チャ…" at bounding box center [239, 125] width 479 height 251
paste input "604085"
type input "604085"
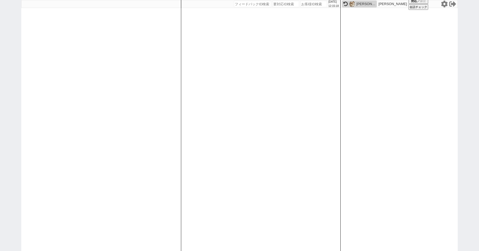
select select "500"
select select
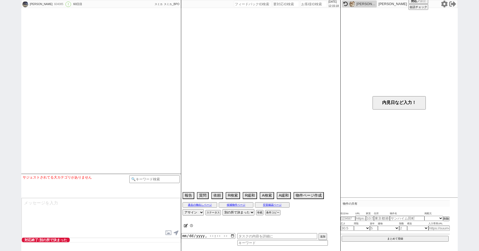
select select "13"
select select "0"
select select "33"
select select "951"
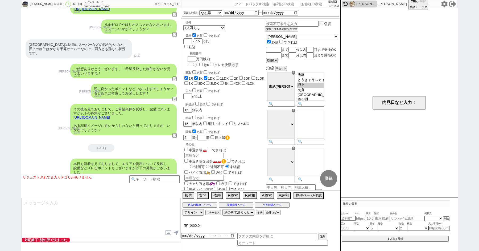
scroll to position [1280, 0]
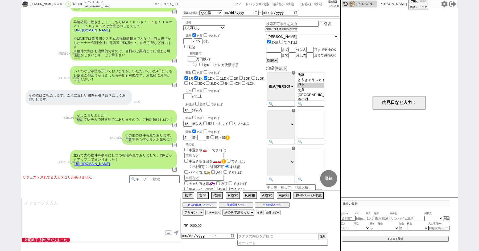
click at [19, 66] on div "[PERSON_NAME] 604085 ! 0 60日目 レインボーホーム [GEOGRAPHIC_DATA] 冬眠中 自社客 スミカ スミカ_BPO チャ…" at bounding box center [239, 125] width 479 height 251
click at [9, 66] on div "[PERSON_NAME] 604085 ! 0 60日目 レインボーホーム [GEOGRAPHIC_DATA] 冬眠中 自社客 スミカ スミカ_BPO チャ…" at bounding box center [239, 125] width 479 height 251
paste input "604086"
type input "604086"
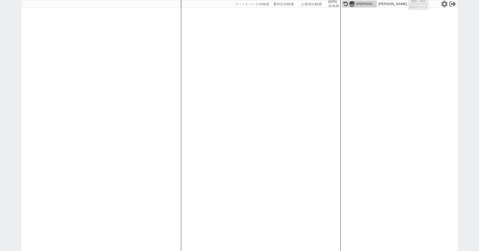
select select
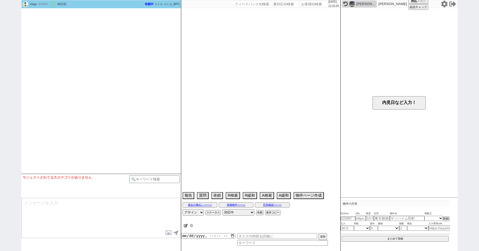
select select "[DATE]"
select select "9"
select select "36"
select select "1"
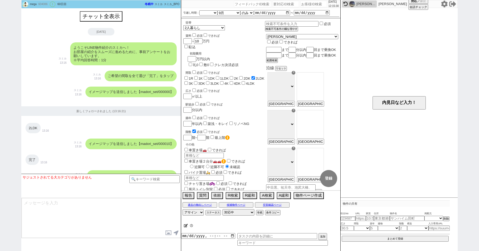
scroll to position [450, 0]
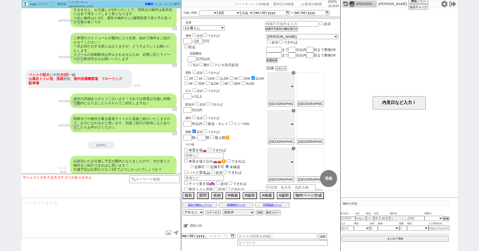
click at [9, 83] on div "megu 604086 ! 0 60日目 レインボーホーム [GEOGRAPHIC_DATA] 冬眠中 自社客 スミカ スミカ_BPO チャット全表示 [DA…" at bounding box center [239, 125] width 479 height 251
paste input "604377"
type input "604377"
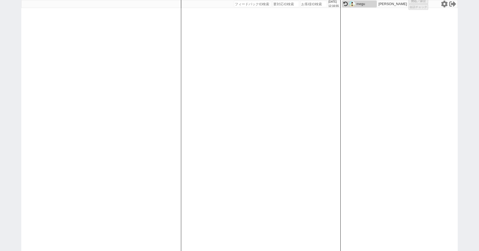
select select
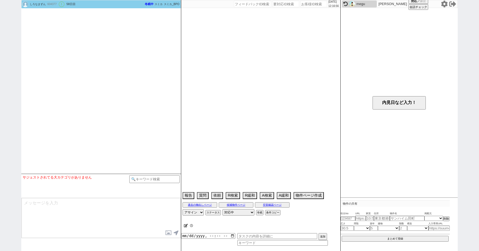
scroll to position [441, 0]
select select "[DATE]"
select select "10"
select select "1"
select select "0"
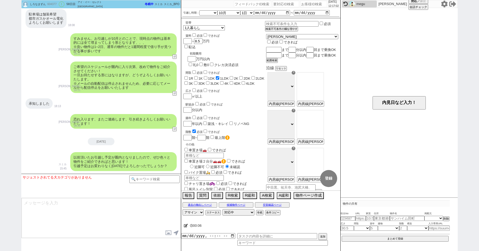
paste input "606065"
type input "606065"
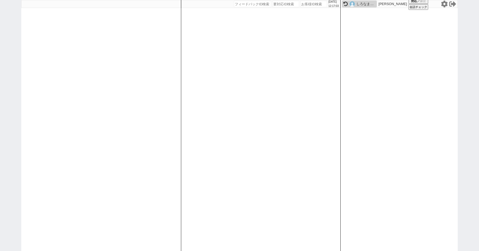
select select "100"
select select "1"
select select "2"
select select "5"
select select "8"
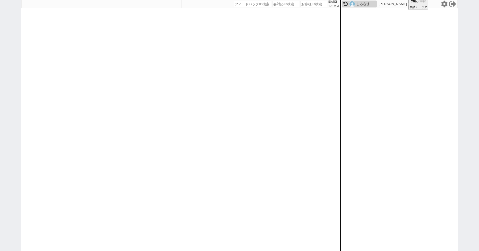
select select
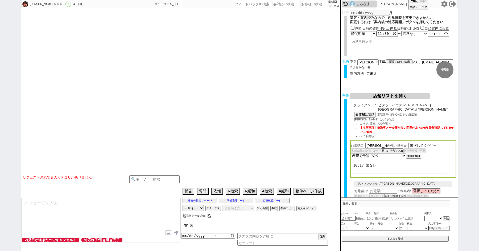
select select "[DATE]"
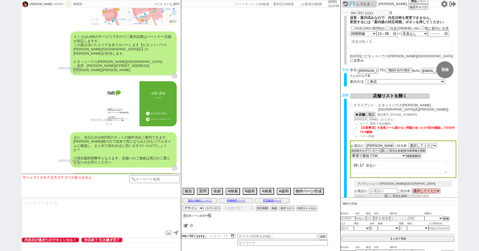
scroll to position [2998, 0]
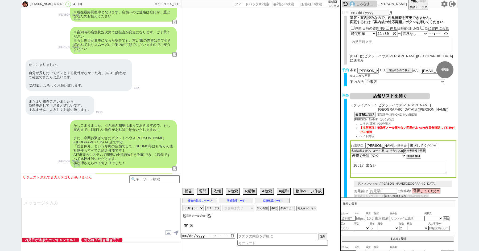
type textarea "契約しづらい、前回しやすいのピタットがNGなら別店@@"
select select "13"
select select "1"
select select "14"
select select "23"
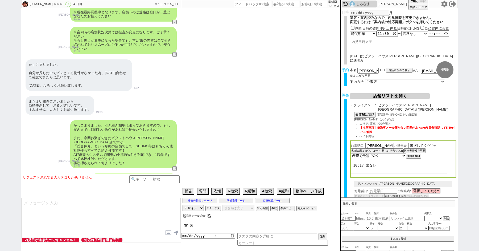
select select "739"
select select "57"
select select "69"
select select "[DATE]"
select select "59"
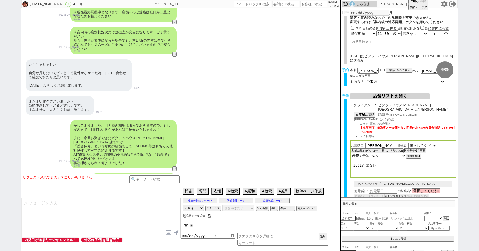
select select "[DATE]"
select select "62"
select select "[DATE]"
select select "25"
select select "3117"
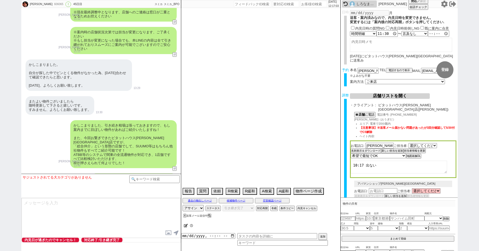
select select "75"
select select "[DATE]"
select select "58"
select select "72"
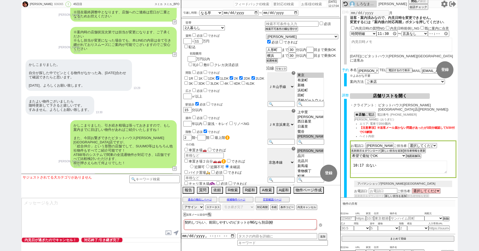
scroll to position [87, 0]
click at [4, 81] on div "Sena Shirai 606065 ! 0 45日目 アパマンショップ亀戸店 冬眠中 自社客 スミカ スミカ_BPO チャット全表示 [DATE] 新しくフ…" at bounding box center [239, 125] width 479 height 251
paste input "604195"
type input "604195"
select select "200"
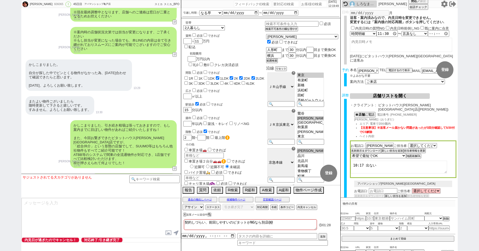
select select
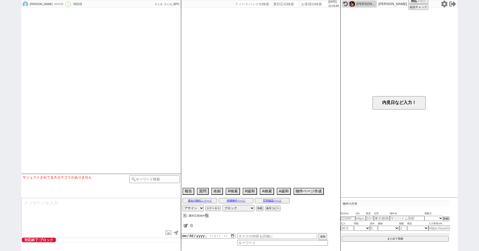
select select "[DATE]"
select select "8"
select select "37"
select select "0"
select select "14"
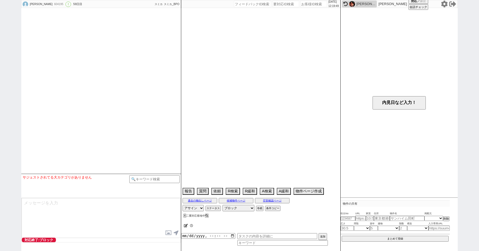
select select "13"
select select "454"
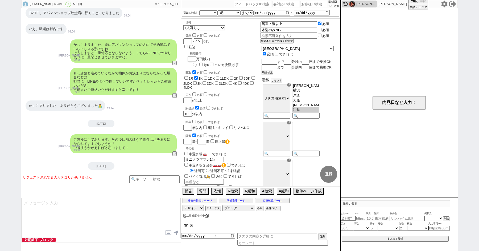
scroll to position [219, 0]
click at [10, 40] on div "[PERSON_NAME] 604195 ! 0 59日目 アパマンショップ辻堂店 冬眠中 自社客 スミカ スミカ_BPO チャット全表示 [DATE] よう…" at bounding box center [239, 125] width 479 height 251
paste input "608104"
type input "608104"
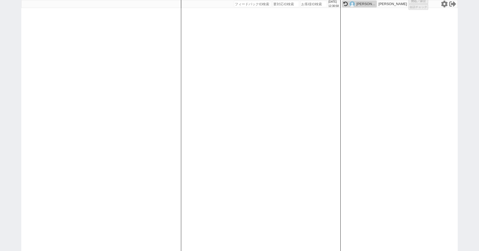
select select "200"
select select "2"
select select
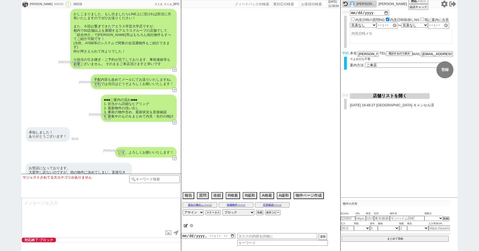
scroll to position [3149, 0]
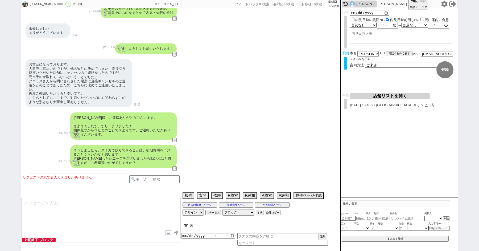
type textarea "[PERSON_NAME]にいて最短11日 調整後キャンセルあり"
select select "[DATE]"
select select "9"
select select "37"
select select "0"
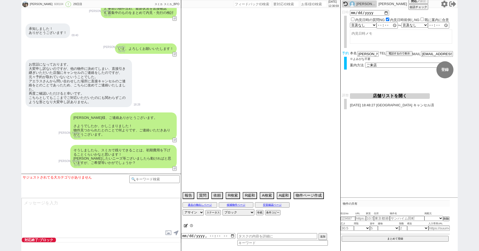
select select "50"
select select "52"
select select "60"
select select "56"
select select "14"
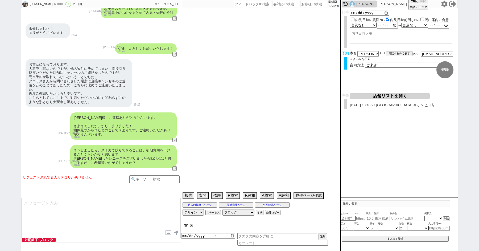
select select "473"
select select "53"
select select "62"
select select "[DATE]"
select select "64"
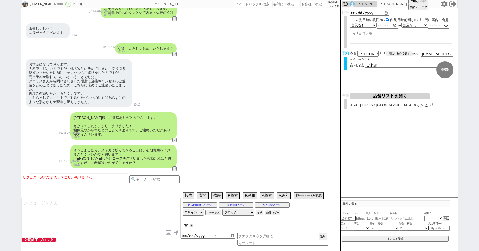
select select "[DATE]"
select select "15"
select select "503"
select select "54"
select select "68"
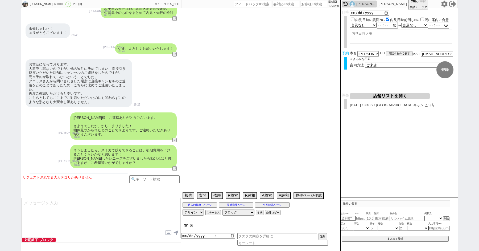
select select "[DATE]"
select select "9"
select select "334"
select select "59"
select select "[DATE]"
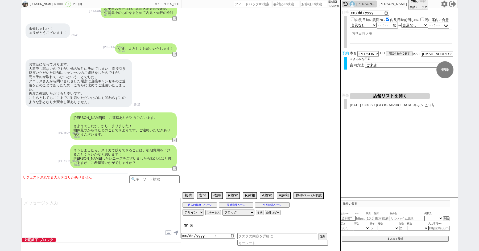
select select "75"
select select "1785"
select select "51"
select select "47"
select select "65"
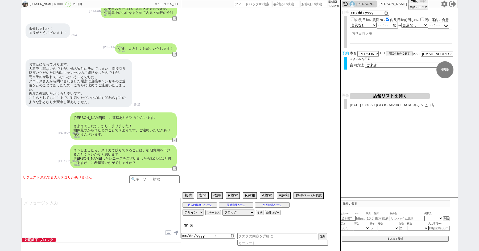
select select "1581"
select select "71"
select select "61"
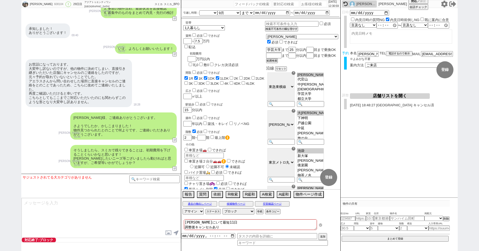
scroll to position [7, 0]
paste input "611282"
type input "611282"
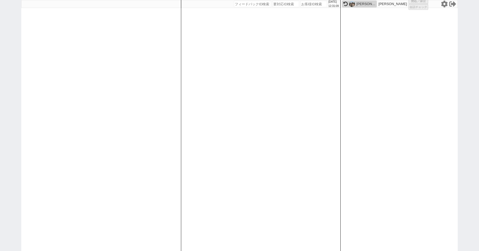
select select "4"
select select
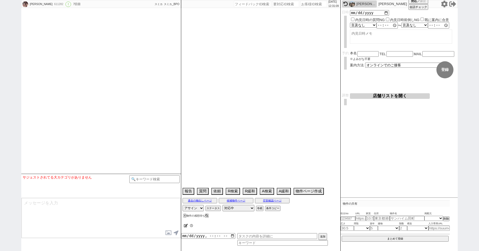
scroll to position [1401, 0]
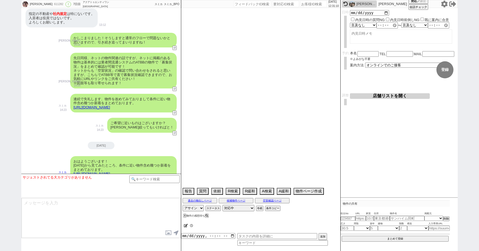
select select "[DATE]"
select select "10"
select select "34"
select select "1"
select select "50"
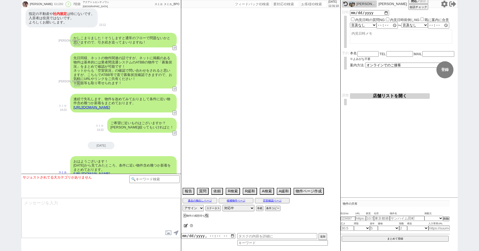
select select "53"
select select "47"
select select "66"
select select "59"
select select "1460"
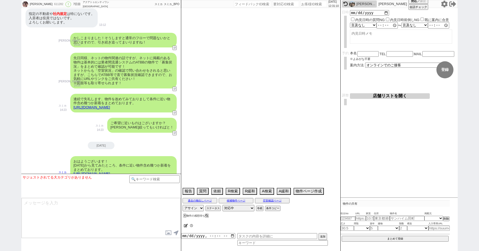
select select "25"
select select "3116"
select select "68"
select select "9"
select select "332"
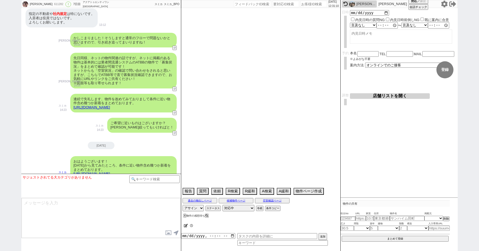
select select "14"
select select "75"
select select "23"
select select "726"
select select "60"
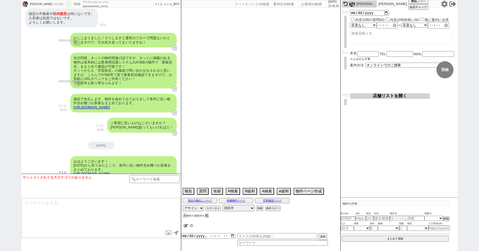
select select "65"
select select "822"
select select "70"
select select "[DATE]"
select select "48"
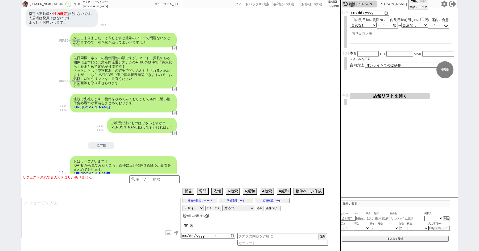
select select "52"
select select "44"
select select "62"
select select "1513"
select select "64"
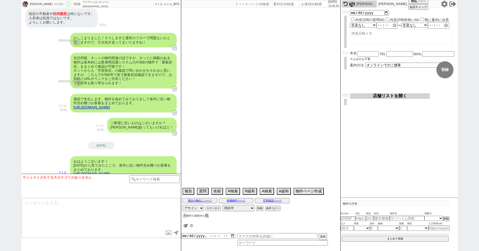
select select "1559"
select select "69"
select select "1657"
select select "67"
select select "63"
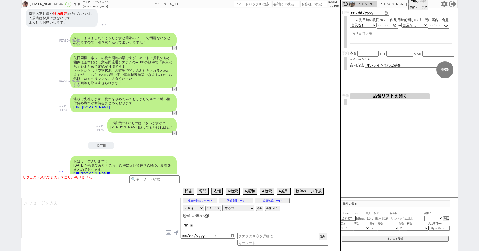
select select "19"
select select "56"
select select "71"
select select "54"
select select "15"
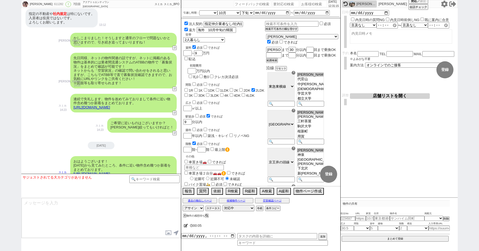
click at [185, 224] on icon at bounding box center [186, 224] width 4 height 3
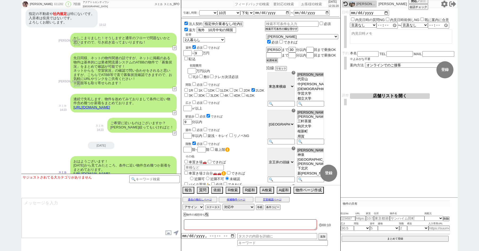
click at [189, 225] on textarea at bounding box center [250, 224] width 133 height 11
click at [46, 115] on div "ご希望に近いものはございますか？ 順次絞ってもいければと！ スミカ 14:23 13349-A1" at bounding box center [101, 125] width 160 height 20
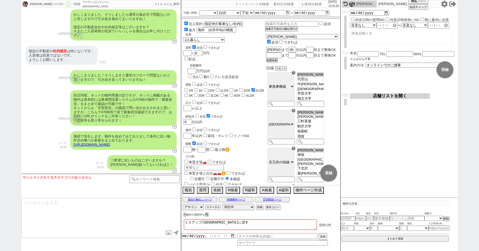
scroll to position [1408, 0]
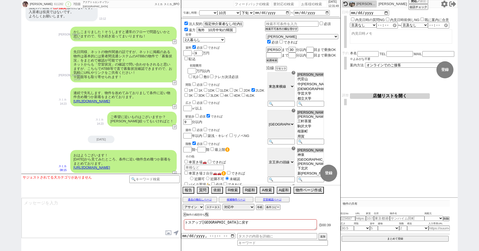
paste input "608114"
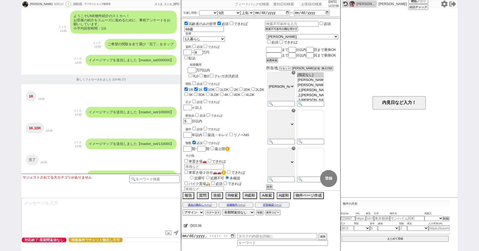
scroll to position [0, 0]
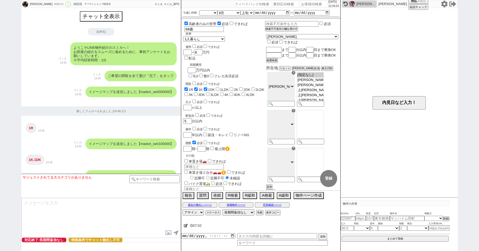
click at [11, 56] on div "林ノブヨシ 608114 ! 0 29日目 アパマンショップ経堂店 冬眠中 自社客 スミカ スミカ_BPO チャット全表示 2025-08-01 ようこそLI…" at bounding box center [239, 125] width 479 height 251
paste input "604195"
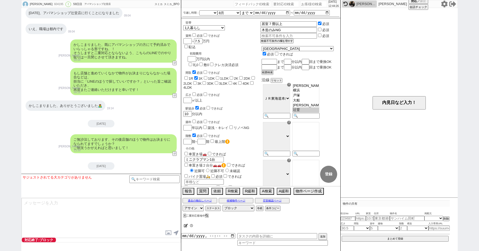
scroll to position [219, 0]
paste input "604447"
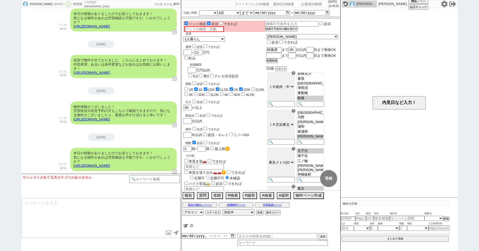
scroll to position [18, 0]
paste input "604449"
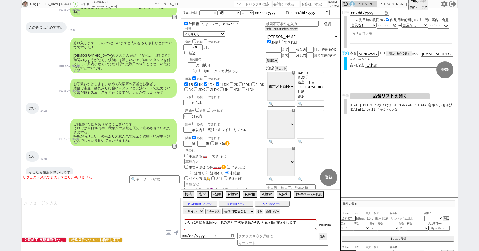
scroll to position [2738, 0]
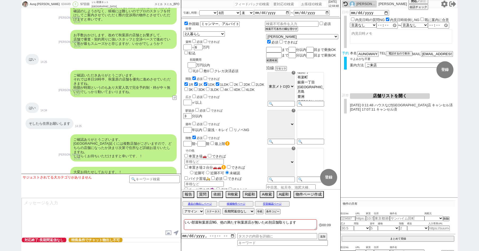
paste input "604624"
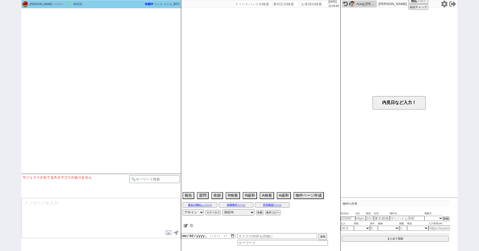
scroll to position [475, 0]
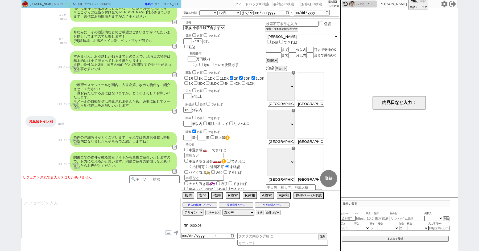
paste input "604625"
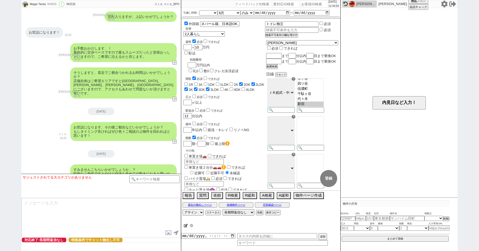
scroll to position [144, 0]
paste input "604626"
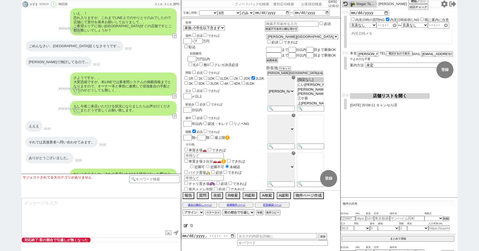
scroll to position [30, 0]
paste input "607035"
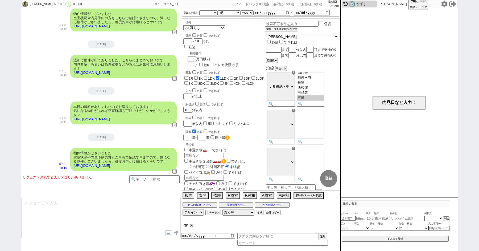
scroll to position [196, 0]
click at [387, 99] on button "内見日など入力！" at bounding box center [398, 102] width 53 height 13
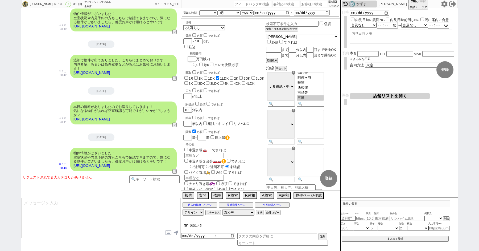
click at [309, 4] on input "number" at bounding box center [313, 4] width 27 height 6
click at [310, 3] on input "number" at bounding box center [313, 4] width 27 height 6
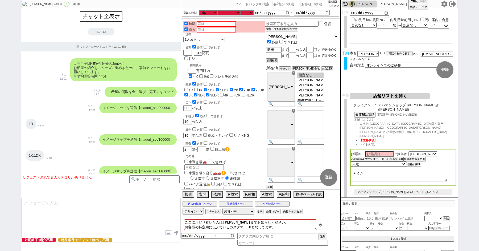
scroll to position [35, 0]
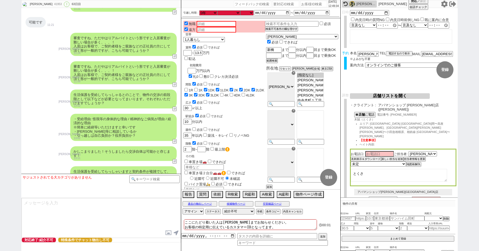
click at [375, 96] on button "店舗リストを開く" at bounding box center [390, 96] width 80 height 6
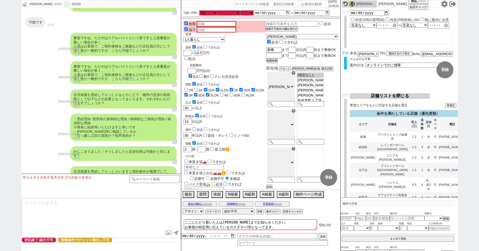
click at [0, 86] on div "青木琢磨 41953 ! 0 63日目 冬眠中 自社客 スミカ スミカ_BPO チャット全表示 2019-05-12 新しくフォローされました (12:01:…" at bounding box center [239, 125] width 479 height 251
paste input "524148"
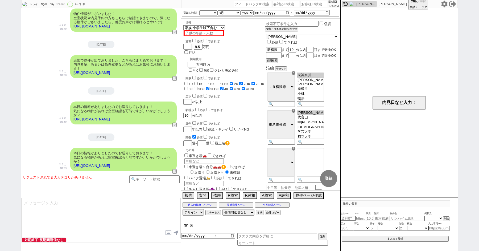
scroll to position [47, 0]
click at [0, 70] on div "トゥイ ~ Ngoc Thuy 524148 ! 0 427日目 冬眠中 自社客 スミカ スミカ_BPO チャット全表示 2024-06-29 ようこそLIN…" at bounding box center [239, 125] width 479 height 251
paste input "610347"
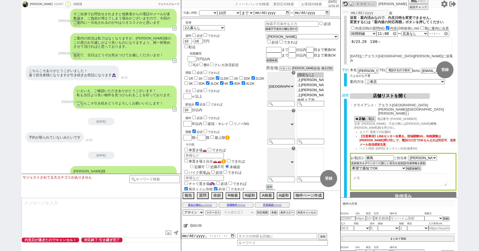
scroll to position [3014, 0]
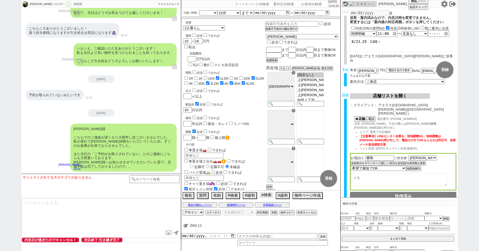
click at [268, 195] on button "A検索" at bounding box center [266, 195] width 13 height 6
click at [265, 194] on button "A検索" at bounding box center [266, 195] width 13 height 6
click at [195, 205] on button "過去の物出しページ" at bounding box center [199, 204] width 35 height 4
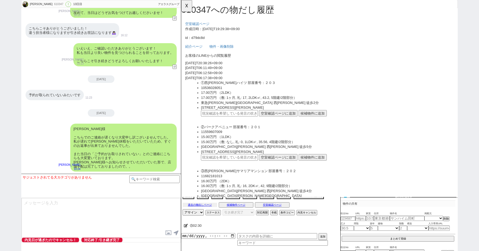
scroll to position [0, 0]
click at [193, 168] on ol "①西小山ハイツ 部屋番号：２０３ 10536028051 17.00万円 （2LDK） 17.00万円 （敷: 1ヶ月, 礼: 17, 2LDK㎡, 43.2…" at bounding box center [328, 157] width 287 height 142
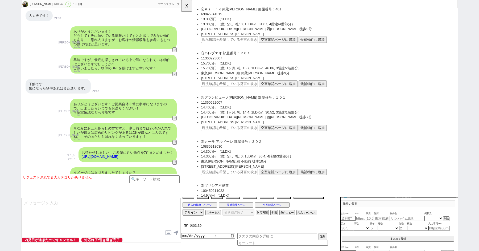
scroll to position [898, 0]
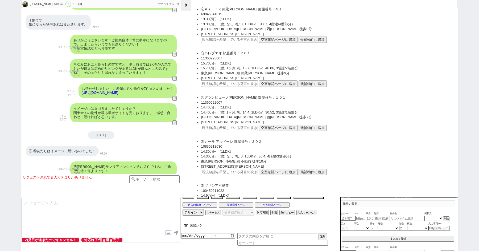
click at [186, 6] on button "☓" at bounding box center [186, 5] width 10 height 11
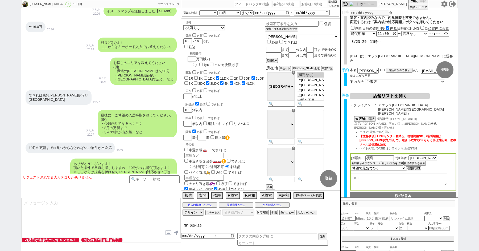
scroll to position [349, 0]
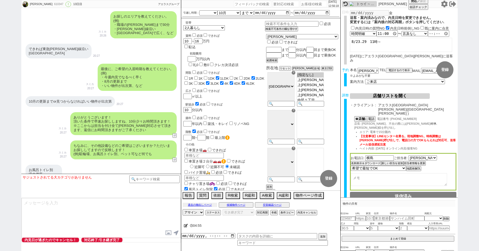
click at [197, 204] on button "過去の物出しページ" at bounding box center [199, 204] width 35 height 4
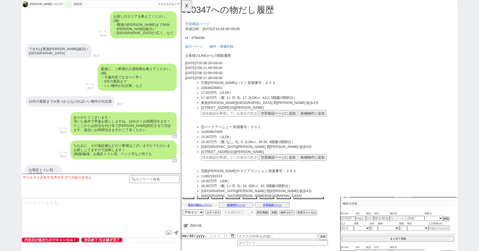
scroll to position [912, 0]
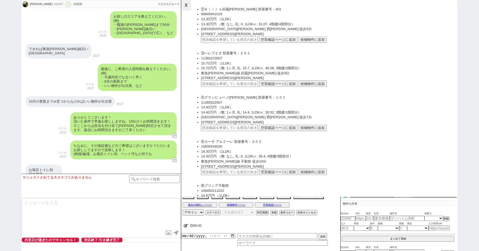
click at [185, 4] on button "☓" at bounding box center [186, 5] width 10 height 11
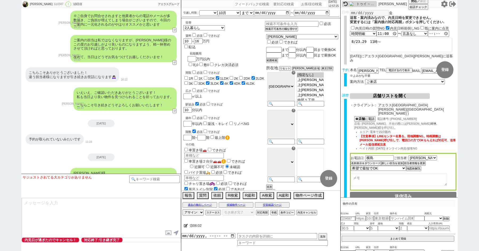
scroll to position [3014, 0]
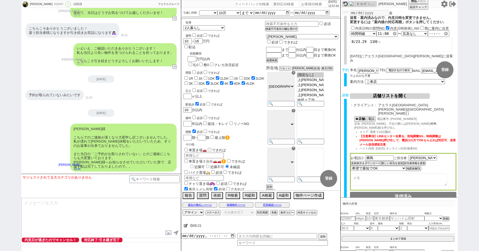
click at [89, 216] on textarea at bounding box center [101, 218] width 159 height 40
paste textarea "https://tools.sumika.live/pages/4hb3lpl"
click at [58, 199] on textarea "https://tools.sumika.live/pages/4hb3lpl" at bounding box center [101, 218] width 159 height 40
click at [131, 200] on textarea "取り急ぎ物件も見てみまして、立地が多少ズレるものの出座いーなず https://tools.sumika.live/pages/4hb3lpl" at bounding box center [101, 218] width 159 height 40
drag, startPoint x: 131, startPoint y: 201, endPoint x: 183, endPoint y: 207, distance: 52.2
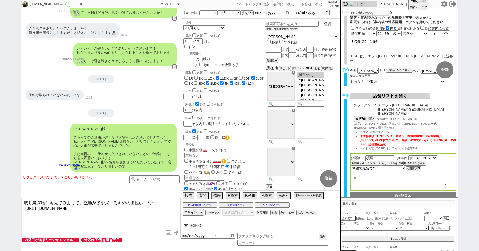
click at [182, 207] on div "福原 祐希 610347 ! 0 13日目 冬眠中 自社客 アエラスグループ スミカ_BPO チャット全表示 2025-08-17 新しくフォローされました …" at bounding box center [239, 125] width 436 height 251
click at [152, 203] on textarea "取り急ぎ物件も見てみまして、立地が多少ズレる出座いーなず https://tools.sumika.live/pages/4hb3lpl" at bounding box center [101, 218] width 159 height 40
click at [143, 198] on textarea "取り急ぎ物件も見てみまして、立地が多少ズレる出座いーなず https://tools.sumika.live/pages/4hb3lpl" at bounding box center [101, 218] width 159 height 40
drag, startPoint x: 145, startPoint y: 202, endPoint x: 118, endPoint y: 202, distance: 26.9
click at [118, 202] on textarea "取り急ぎ物件も見てみまして、立地が多少ズレる出座いーなず https://tools.sumika.live/pages/4hb3lpl" at bounding box center [101, 218] width 159 height 40
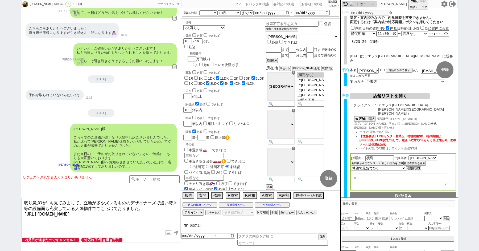
click at [144, 218] on textarea "取り急ぎ物件も見てみまして、立地が多少ズレるもののデザイナーズで追い焚き等の設備面も充実している人気物件でこちら出ておりました。 https://tools.…" at bounding box center [101, 218] width 159 height 40
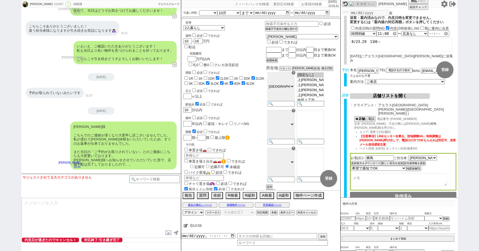
scroll to position [3054, 0]
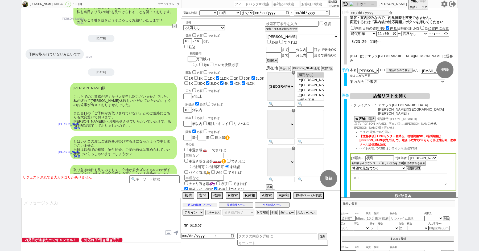
click at [190, 204] on button "過去の物出しページ" at bounding box center [199, 204] width 35 height 4
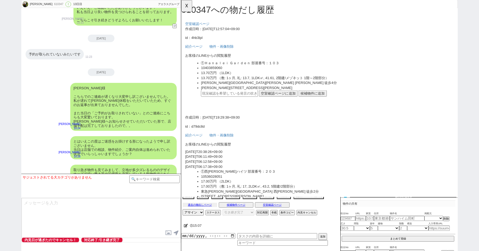
scroll to position [0, 0]
click at [187, 6] on button "☓" at bounding box center [186, 5] width 10 height 11
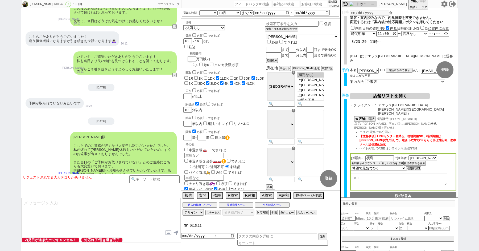
scroll to position [3054, 0]
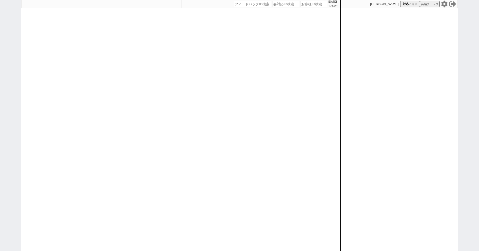
click at [16, 40] on div "[DATE] 12:59:31 候補物件を追加してしてください 紹介した物件一覧 他社物件を追加する 空室確認ページに追加・削除 紹介した物件一覧 他社物件を…" at bounding box center [239, 125] width 479 height 251
click at [13, 64] on div "[DATE] 12:59:33 候補物件を追加してしてください 紹介した物件一覧 他社物件を追加する 空室確認ページに追加・削除 紹介した物件一覧 他社物件を…" at bounding box center [239, 125] width 479 height 251
click at [13, 64] on div "[DATE] 12:59:34 候補物件を追加してしてください 紹介した物件一覧 他社物件を追加する 空室確認ページに追加・削除 紹介した物件一覧 他社物件を…" at bounding box center [239, 125] width 479 height 251
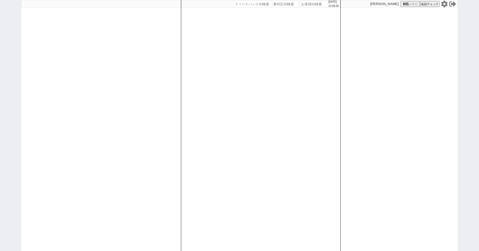
click at [8, 67] on div "[DATE] 12:59:35 候補物件を追加してしてください 紹介した物件一覧 他社物件を追加する 空室確認ページに追加・削除 紹介した物件一覧 他社物件を…" at bounding box center [239, 125] width 479 height 251
paste input "610648"
type input "610648"
select select "100"
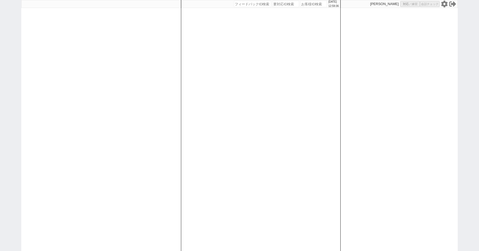
select select "6"
select select "2"
select select "5"
select select
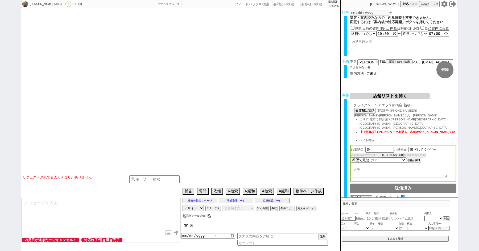
select select "[DATE]"
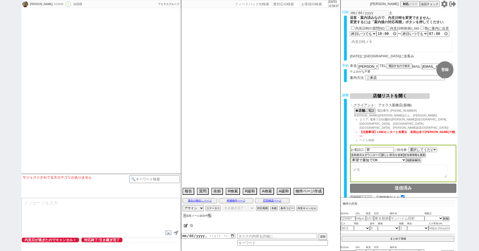
select select "[DATE]"
select select "10"
select select "37"
select select "1"
select select "75"
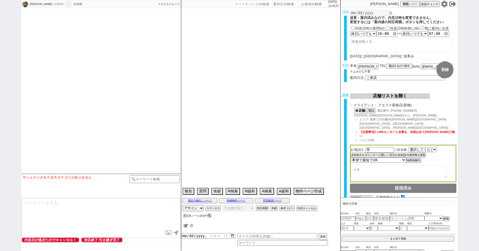
select select "14"
select select "818"
select select "62"
select select "60"
select select "23"
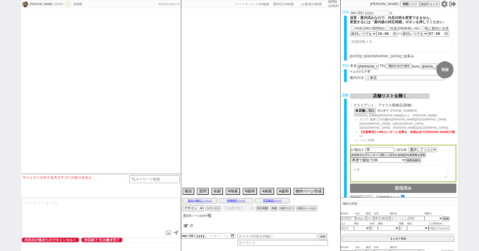
select select "730"
select select "64"
select select "70"
select select "[DATE]"
select select "71"
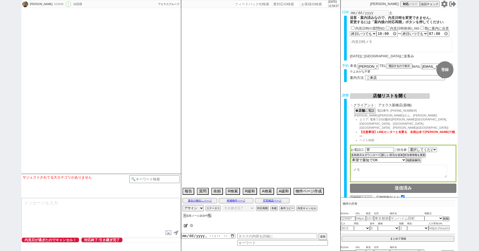
select select "59"
select select "63"
select select "65"
select select "[DATE]"
select select "67"
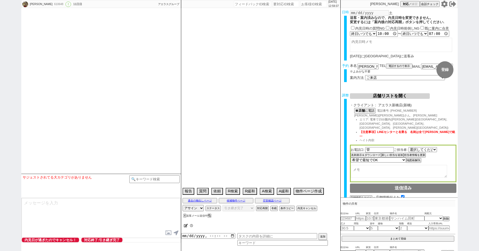
select select "69"
select select "66"
select select "72"
select select "48"
select select "68"
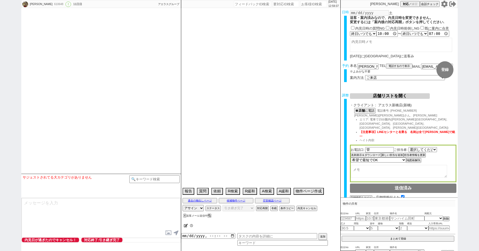
select select "[DATE]"
select select "7"
select select "25"
select select "785"
select select "76"
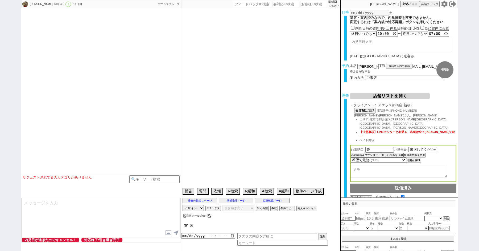
select select "33"
select select "12"
select select "29"
select select "27"
select select "11"
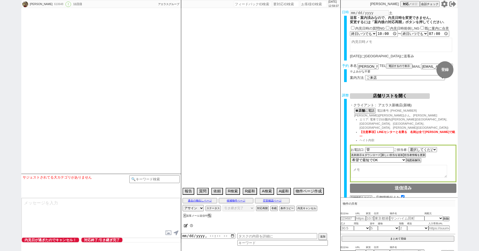
select select "44"
select select "56"
select select "35"
select select "38"
select select "61"
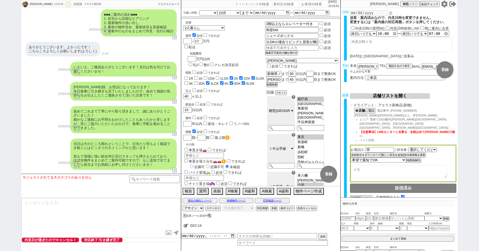
scroll to position [2503, 0]
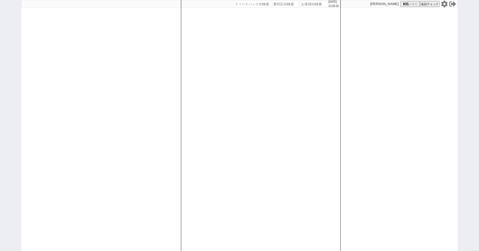
click at [18, 70] on div "2025/08/29 13:26:26 候補物件を追加してしてください 紹介した物件一覧 他社物件を追加する 空室確認ページに追加・削除 紹介した物件一覧 他…" at bounding box center [239, 125] width 479 height 251
paste input "612032"
type input "612032"
select select "100"
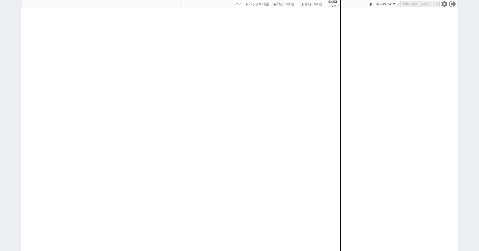
select select "3"
select select "2"
select select "5"
select select
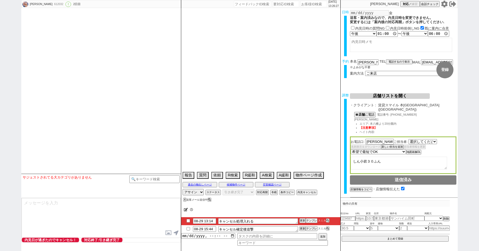
select select "2392"
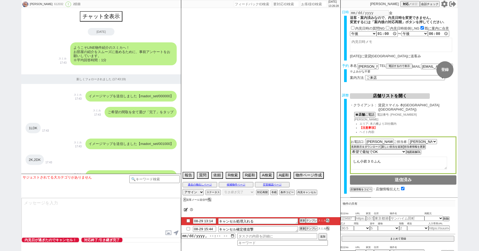
scroll to position [2124, 0]
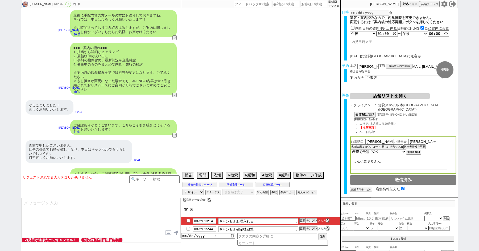
select select "13"
select select "1"
select select "811"
select select "11"
select select "71"
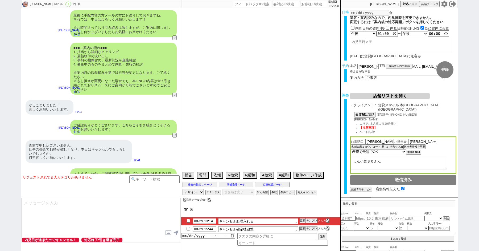
select select "1721"
select select "14"
select select "59"
select select "29"
select select "879"
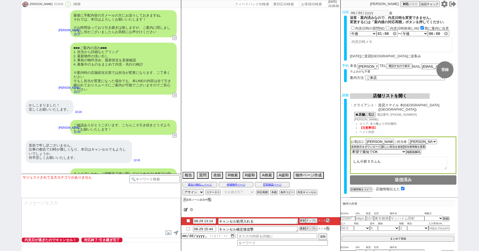
select select "60"
select select "1480"
select select "62"
select select "1511"
select select "63"
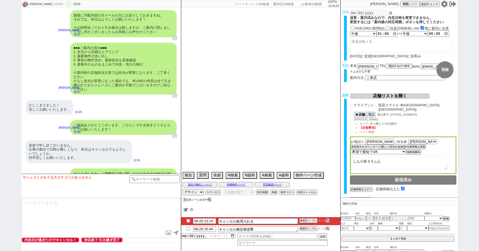
select select "1535"
select select "75"
select select "1790"
select select "69"
select select "64"
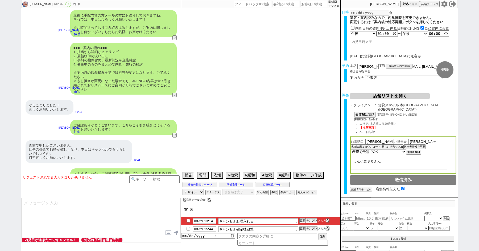
select select "1559"
select select "66"
select select "1606"
select select "12"
select select "34"
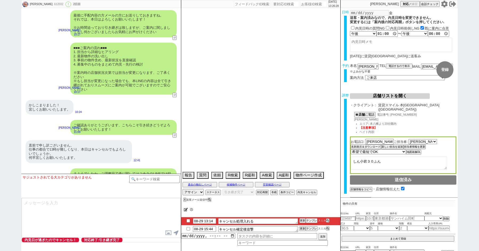
select select "16"
select select "551"
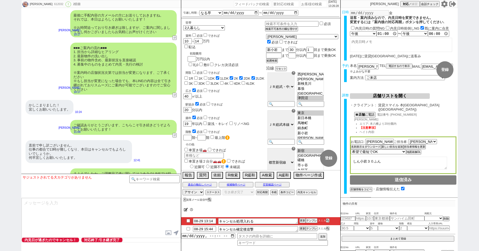
scroll to position [104, 0]
click at [188, 174] on button "報告" at bounding box center [187, 175] width 11 height 6
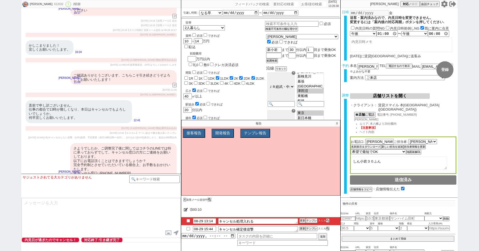
scroll to position [3199, 0]
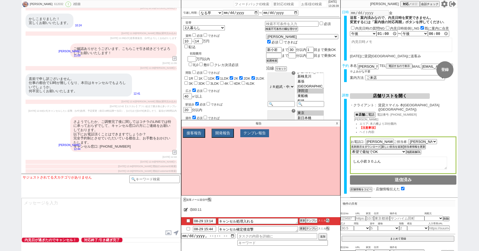
click at [250, 135] on button "テンプレ報告" at bounding box center [254, 133] width 29 height 8
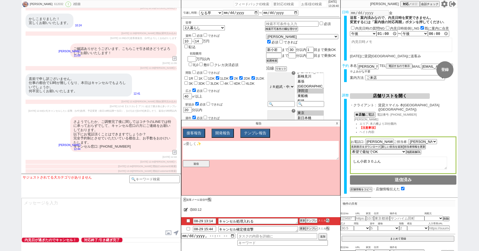
click at [208, 151] on textarea at bounding box center [261, 150] width 156 height 19
click at [256, 144] on textarea "この電話掛けさせるシステムを見直したい 一律全部にやるとコストかかる上に成功率が低い" at bounding box center [261, 150] width 156 height 19
click at [290, 148] on textarea "この電話掛けさせるシステムを見直したい、 一律全部にやるとコストかかる上に成功率が低い" at bounding box center [261, 150] width 156 height 19
type textarea "この電話掛けさせるシステムを見直したい、 一律全部にやるとコストかかる上に成功率が低い、 また予約時間過ぎてしまってクライアントから連絡がくる事案が月に数件起…"
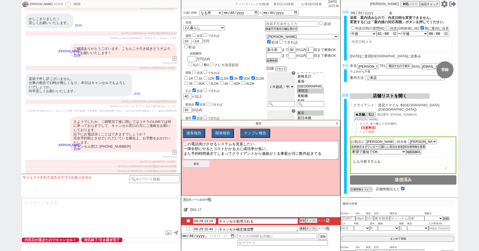
click at [203, 164] on button "送信" at bounding box center [196, 163] width 27 height 7
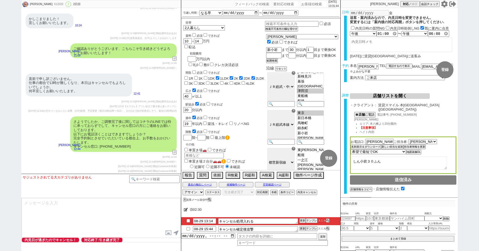
click at [187, 221] on input "checkbox" at bounding box center [188, 220] width 8 height 3
checkbox input "true"
click at [307, 192] on button "内見キャンセル" at bounding box center [306, 192] width 20 height 4
radio input "true"
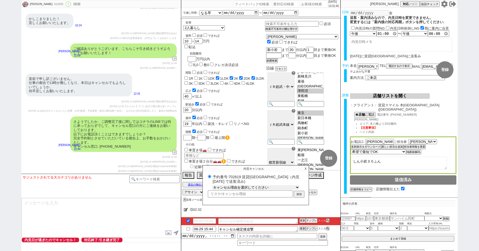
click at [230, 187] on select "キャンセル理由を選択してください 希望物件が出なかった 希望物件が見れなかった 返信がこなくなった 他決(日程調整前) 引越し自体消滅(日程調整前) 都合が変…" at bounding box center [255, 187] width 87 height 5
select select "112"
click at [212, 185] on select "キャンセル理由を選択してください 希望物件が出なかった 希望物件が見れなかった 返信がこなくなった 他決(日程調整前) 引越し自体消滅(日程調整前) 都合が変…" at bounding box center [255, 187] width 87 height 5
radio input "true"
click at [233, 193] on input "text" at bounding box center [250, 193] width 85 height 6
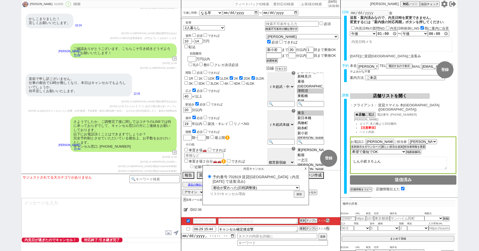
type input "t"
radio input "true"
type input "つ"
radio input "true"
type input "つd"
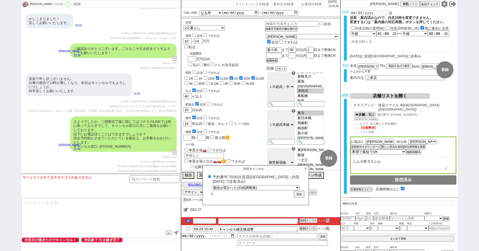
radio input "true"
type input "つど"
radio input "true"
type input "つどう"
radio input "true"
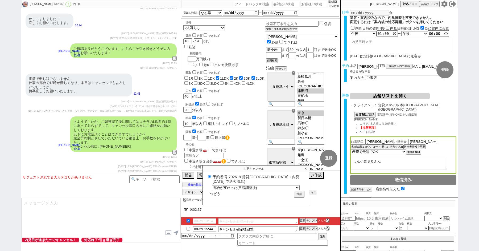
type input "つど"
radio input "true"
type input "つ"
radio input "true"
type input "つg"
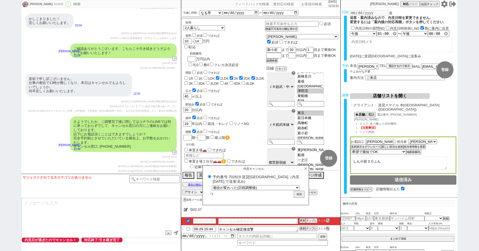
radio input "true"
type input "つご"
radio input "true"
type input "つごう"
radio input "true"
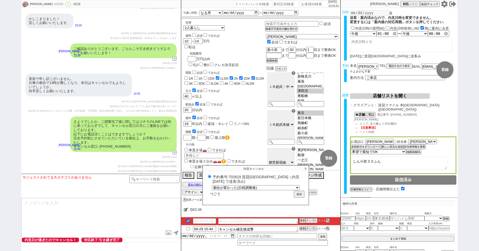
type input "つごうg"
radio input "true"
type input "つごうが"
radio input "true"
type input "都合が"
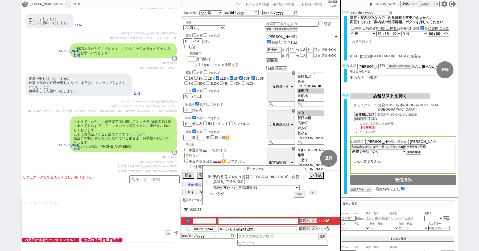
radio input "true"
type input "都合がk"
radio input "true"
type input "都合がか"
radio input "true"
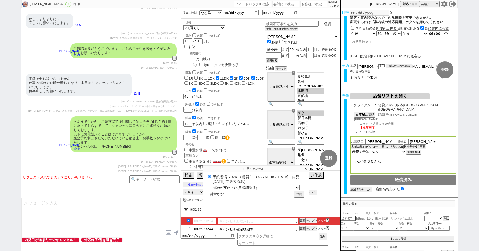
type input "都合がかw"
radio input "true"
type input "都合がかわ"
radio input "true"
type input "都合がかわt"
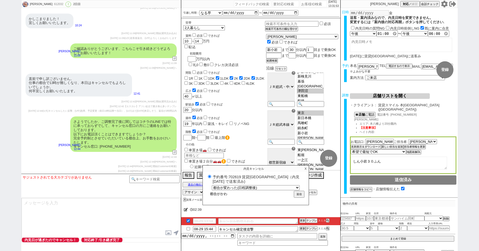
radio input "true"
type input "都合がかわっt"
radio input "true"
type input "都合がかわった"
radio input "true"
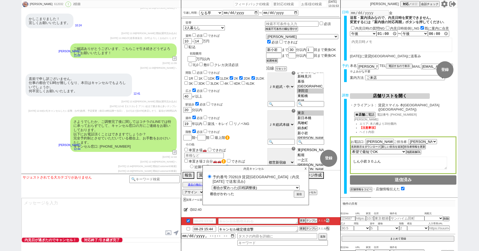
type input "都合が変わった"
radio input "true"
drag, startPoint x: 236, startPoint y: 193, endPoint x: 191, endPoint y: 193, distance: 45.2
click at [192, 193] on div "報告 質問 依頼 R検索 R緩和 A検索 A緩和 物件ページ作成 今は物件がないので押せません 過去の物出しページ 候補物件ページ 空室確認ページ 対応パス …" at bounding box center [260, 183] width 159 height 26
radio input "true"
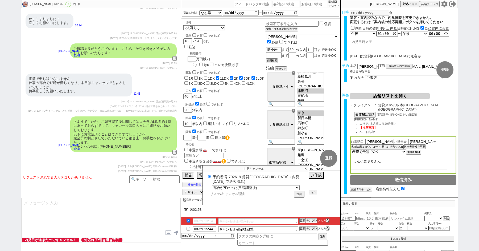
type input "s"
radio input "true"
type input "し"
radio input "true"
type input "しg"
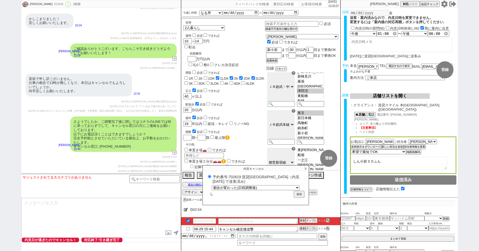
radio input "true"
type input "しご"
radio input "true"
type input "しごt"
radio input "true"
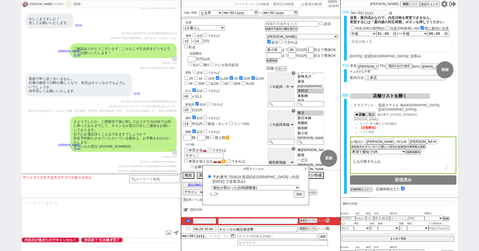
type input "しごと"
radio input "true"
type input "仕事"
radio input "true"
type input "仕事d"
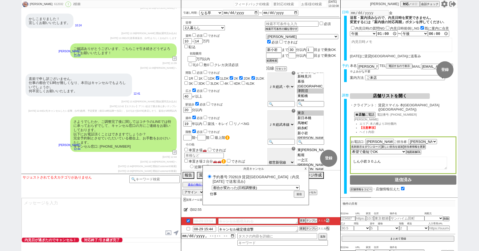
radio input "true"
type input "仕事で"
radio input "true"
type input "仕事でm"
radio input "true"
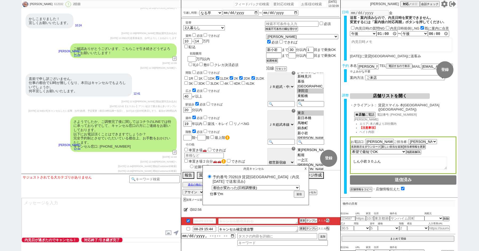
type input "仕事でむ"
radio input "true"
type input "仕事でむr"
radio input "true"
type input "仕事でむり"
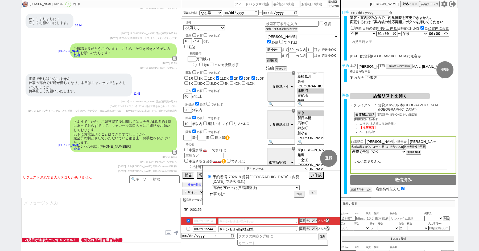
radio input "true"
type input "仕事でむりn"
radio input "true"
type input "仕事でむりに"
radio input "true"
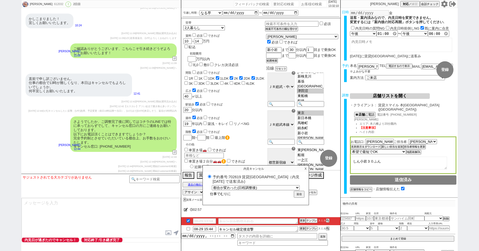
type input "仕事でむりにn"
radio input "true"
type input "仕事でむりにな"
radio input "true"
type input "仕事でむりになt"
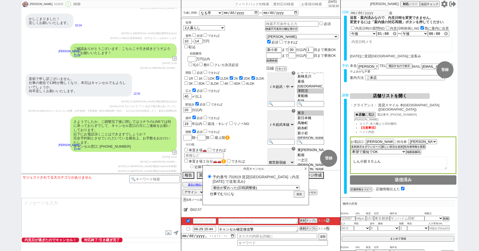
radio input "true"
type input "仕事でむりになっt"
radio input "true"
type input "仕事でむりになった"
radio input "true"
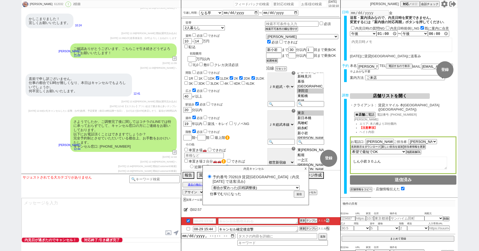
type input "仕事で無理になった"
radio input "true"
type input "仕事で無理になった"
click at [300, 191] on button "送信" at bounding box center [299, 194] width 10 height 6
radio input "true"
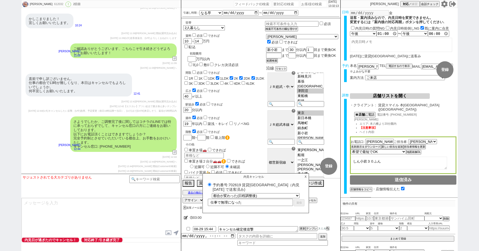
type textarea "調整後キャンセルあり"
checkbox input "false"
checkbox input "true"
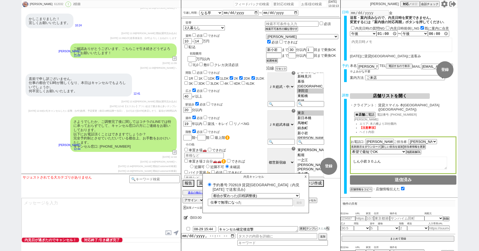
checkbox input "true"
checkbox input "false"
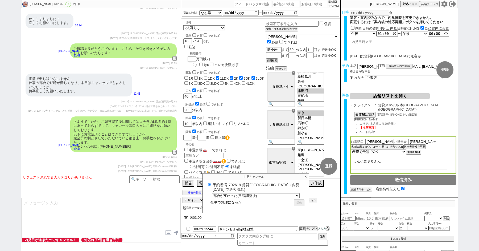
checkbox input "false"
select select "0"
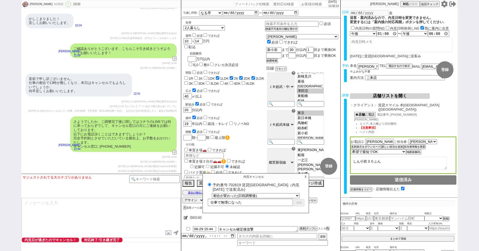
select select
select select "0"
radio input "true"
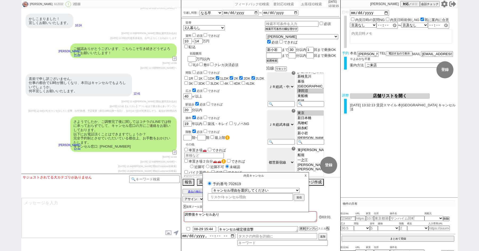
click at [231, 182] on label "予約番号:702619" at bounding box center [255, 183] width 98 height 5
click at [211, 182] on input "予約番号:702619" at bounding box center [209, 182] width 3 height 3
click at [231, 182] on label "予約番号:702619" at bounding box center [255, 183] width 98 height 5
click at [211, 182] on input "予約番号:702619" at bounding box center [209, 182] width 3 height 3
copy label "702619"
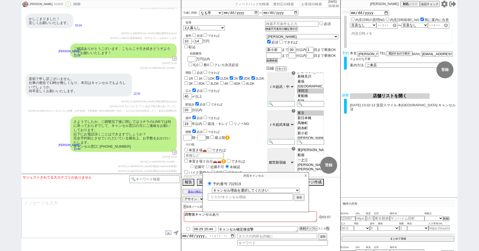
click at [91, 109] on span "(U大)キャンセルしたい反撃、(U中)急用、予定変更（前日19時以降〜当日）、(U小)まだ今日来店しそう、返信が2時間以内" at bounding box center [110, 110] width 134 height 3
click at [306, 174] on p "X" at bounding box center [305, 175] width 6 height 6
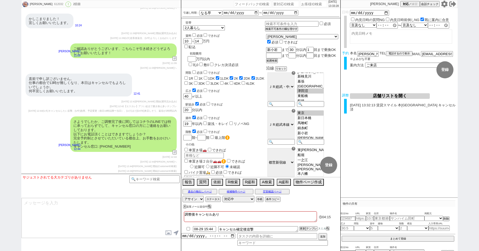
click at [52, 4] on div "612032" at bounding box center [58, 4] width 12 height 4
copy div "612032"
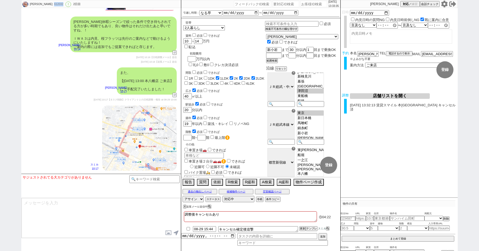
scroll to position [2901, 0]
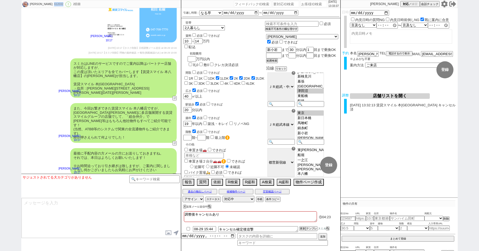
click at [52, 3] on div "612032" at bounding box center [58, 4] width 12 height 4
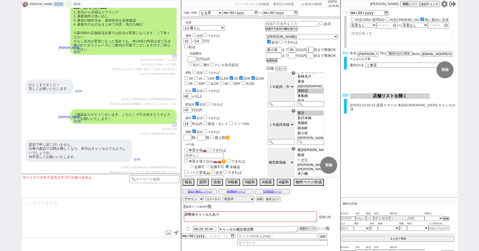
scroll to position [3199, 0]
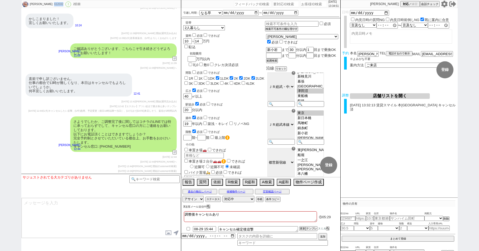
click at [185, 206] on button "X" at bounding box center [184, 206] width 2 height 3
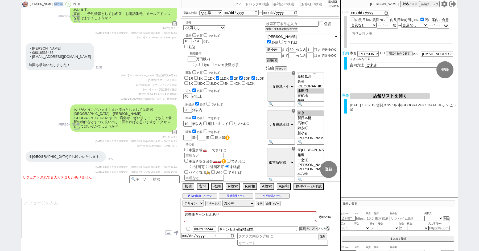
scroll to position [1770, 0]
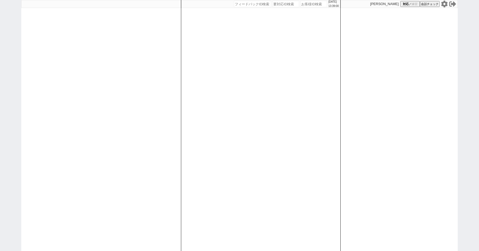
click at [444, 2] on icon at bounding box center [444, 4] width 6 height 7
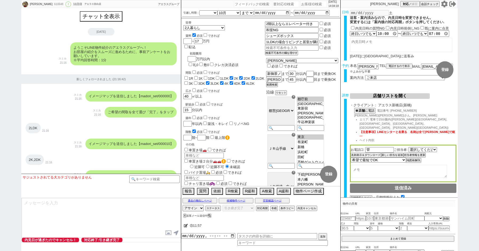
select select "[DATE]"
select select "10"
select select "37"
select select "1"
select select "75"
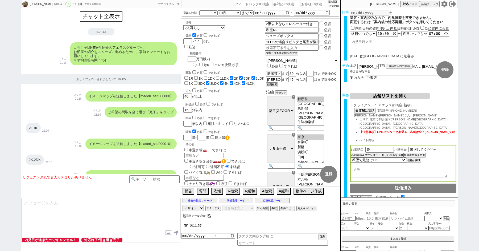
select select "14"
select select "818"
select select "62"
select select "60"
select select "23"
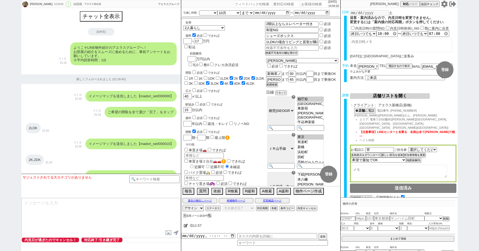
select select "730"
select select "64"
select select "70"
select select "[DATE]"
select select "71"
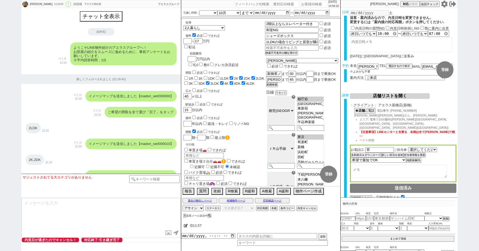
select select "59"
select select "63"
select select "65"
select select "[DATE]"
select select "67"
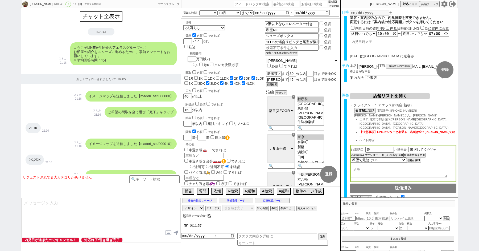
select select "69"
select select "66"
select select "72"
select select "48"
select select "68"
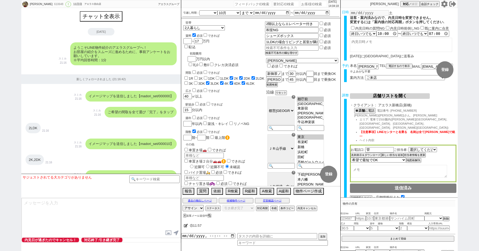
select select "[DATE]"
select select "7"
select select "25"
select select "785"
select select "76"
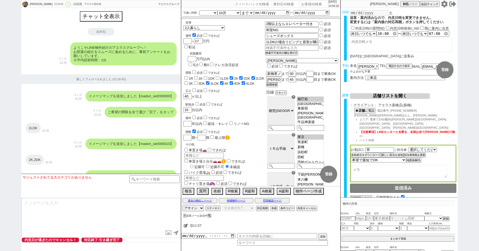
select select "33"
select select "12"
select select "29"
select select "27"
select select "11"
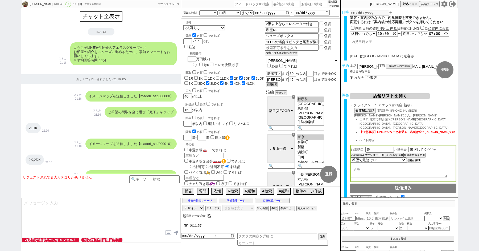
select select "44"
select select "56"
select select "35"
select select "38"
select select "61"
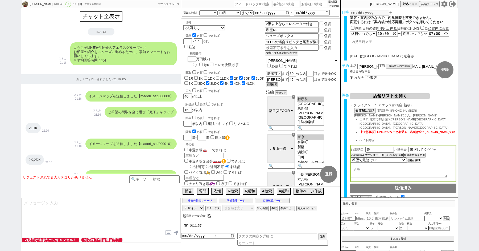
select select "100"
select select "6"
select select "2"
select select "[DATE]"
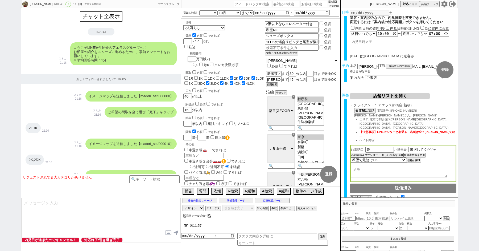
select select "5"
select select
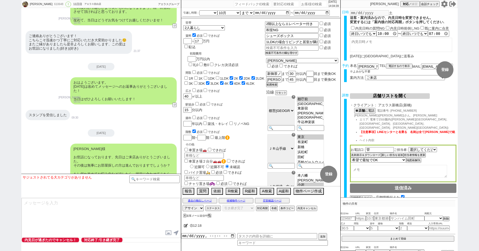
click at [446, 4] on icon at bounding box center [444, 4] width 6 height 7
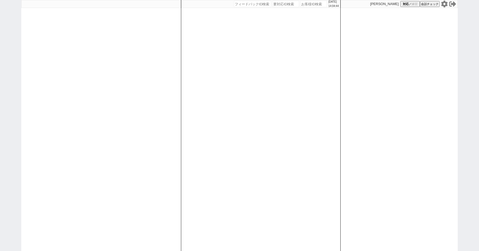
click at [444, 4] on icon at bounding box center [444, 4] width 7 height 7
